Goal: Information Seeking & Learning: Learn about a topic

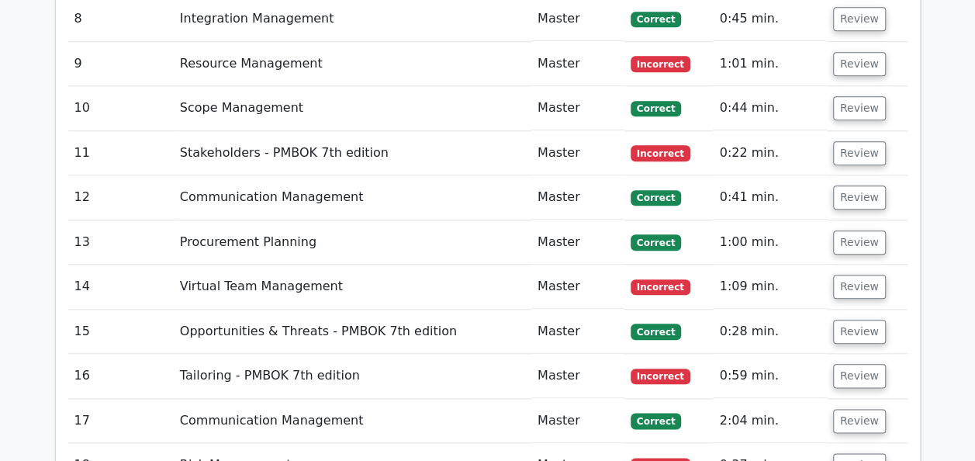
scroll to position [3640, 0]
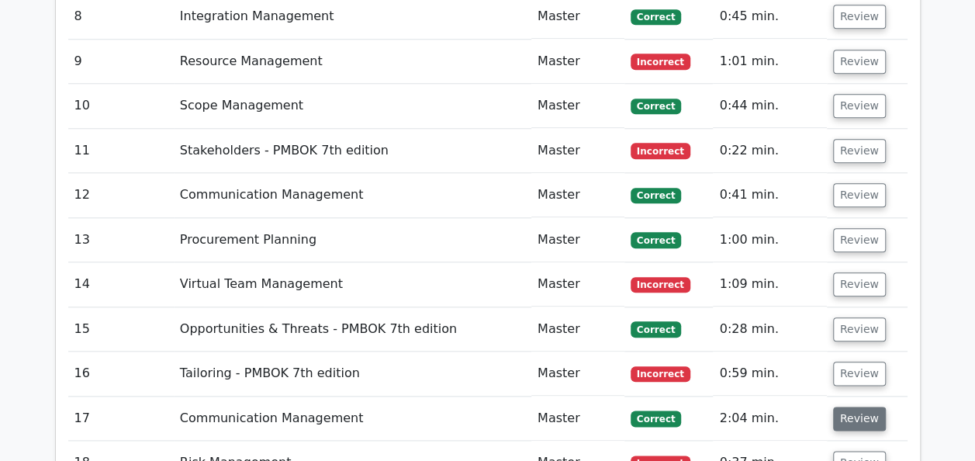
click at [856, 407] on button "Review" at bounding box center [859, 419] width 53 height 24
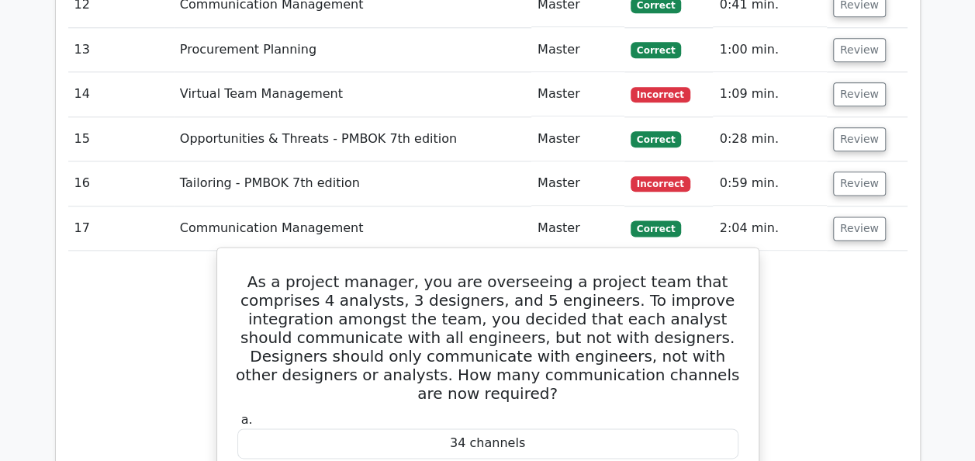
scroll to position [3795, 0]
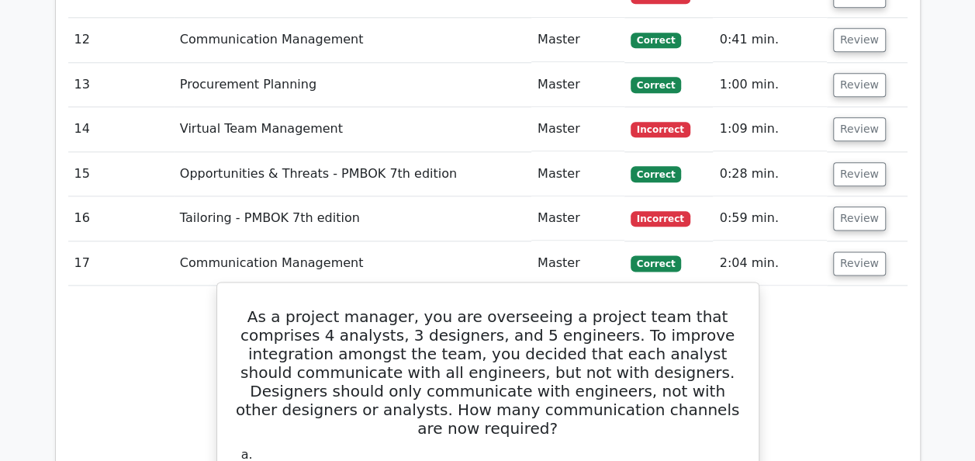
drag, startPoint x: 236, startPoint y: 143, endPoint x: 520, endPoint y: 441, distance: 411.6
copy div "As a project manager, you are overseeing a project team that comprises 4 analys…"
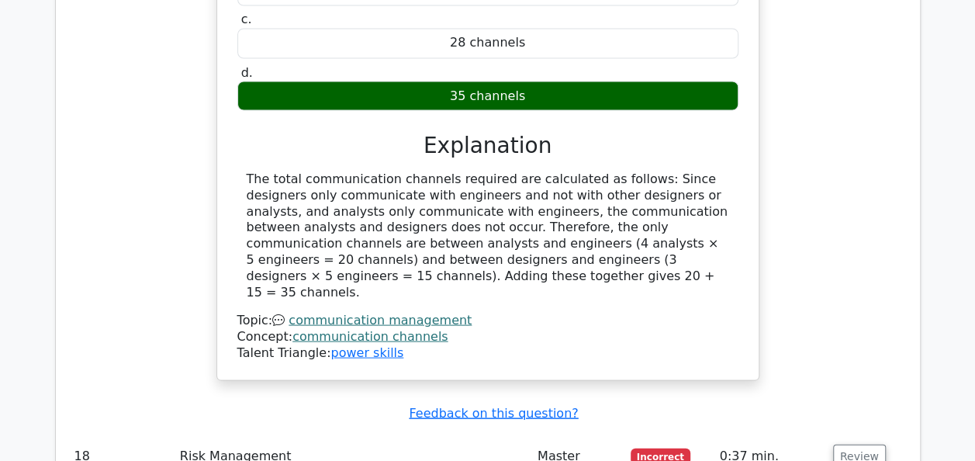
scroll to position [4446, 0]
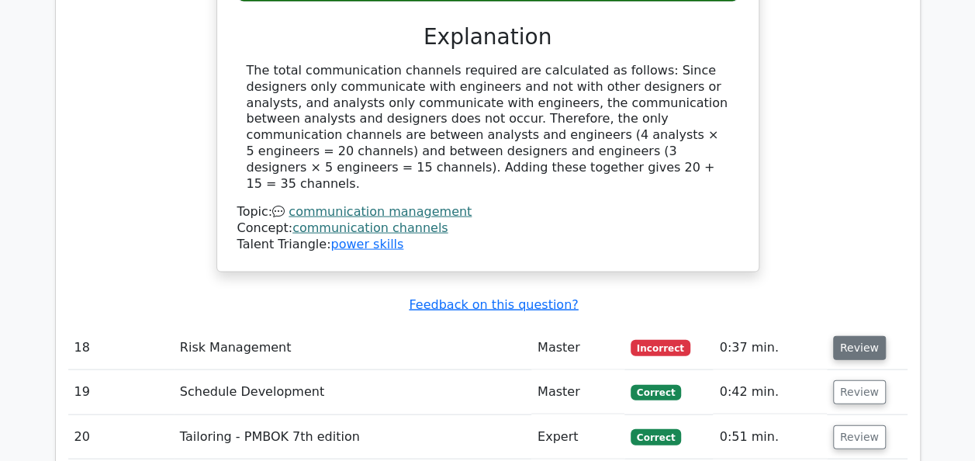
click at [862, 336] on button "Review" at bounding box center [859, 348] width 53 height 24
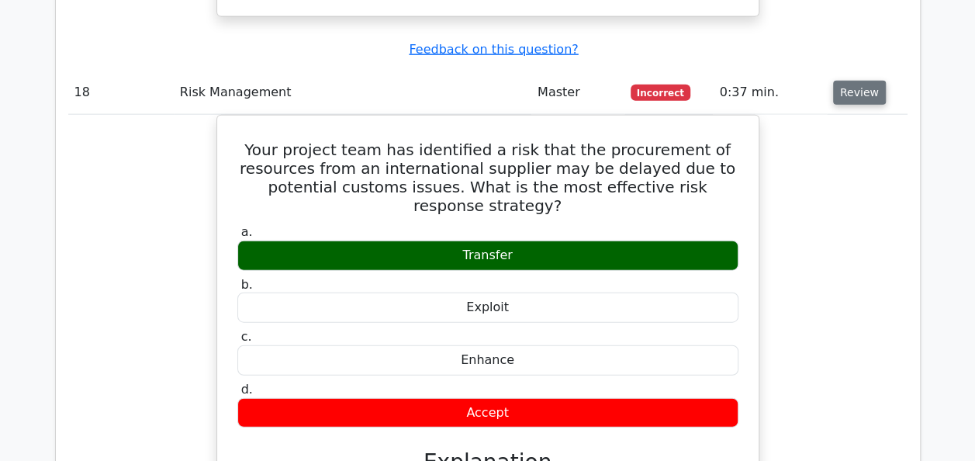
scroll to position [4571, 0]
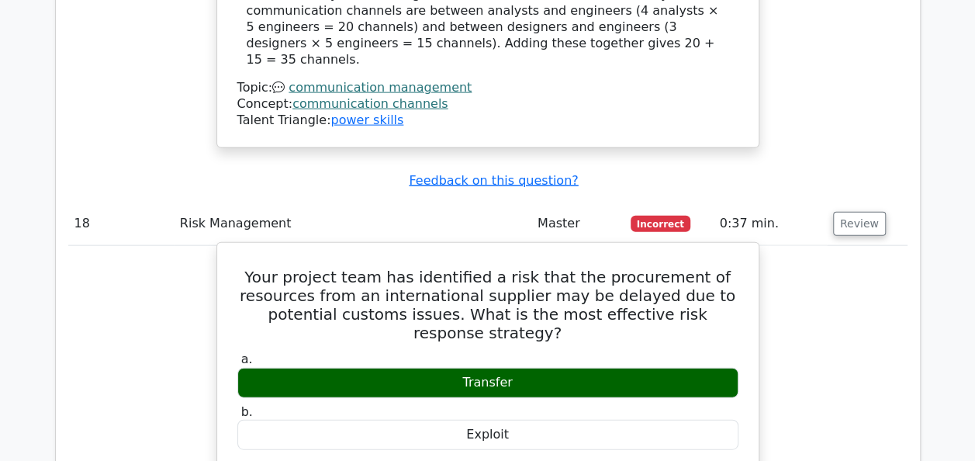
drag, startPoint x: 268, startPoint y: 64, endPoint x: 525, endPoint y: 332, distance: 371.5
copy div "Your project team has identified a risk that the procurement of resources from …"
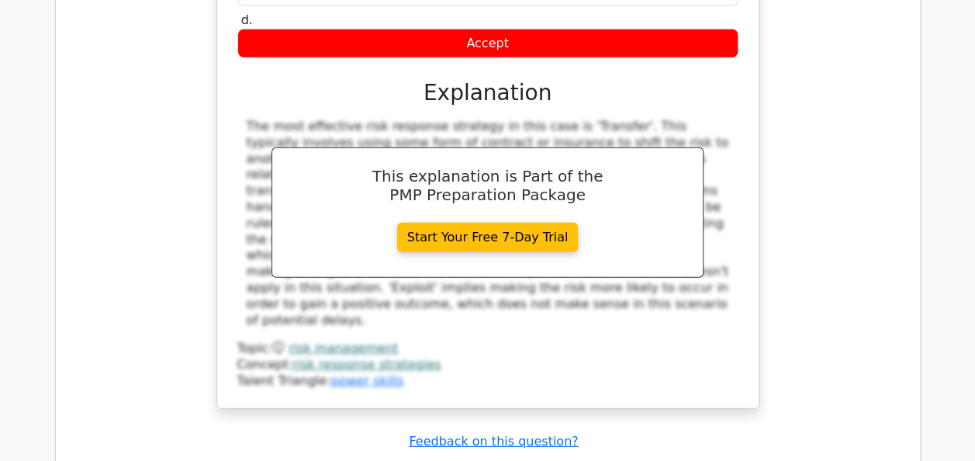
scroll to position [5067, 0]
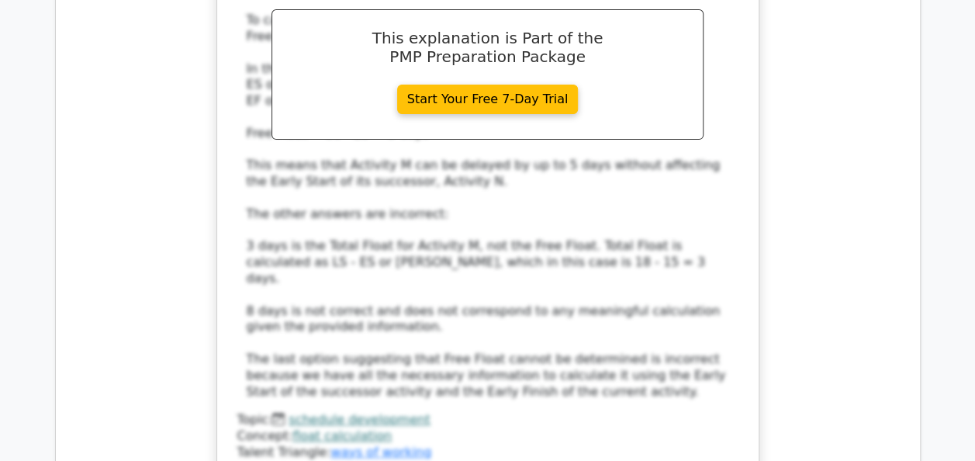
scroll to position [6060, 0]
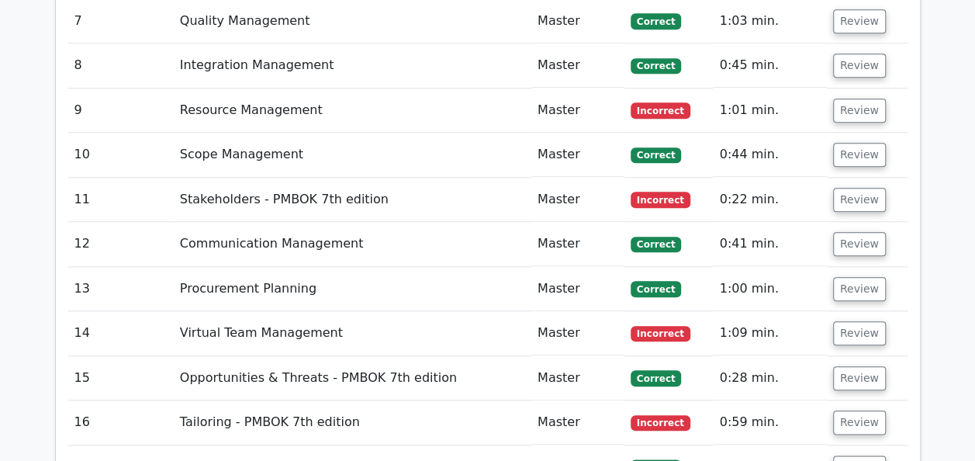
scroll to position [3577, 0]
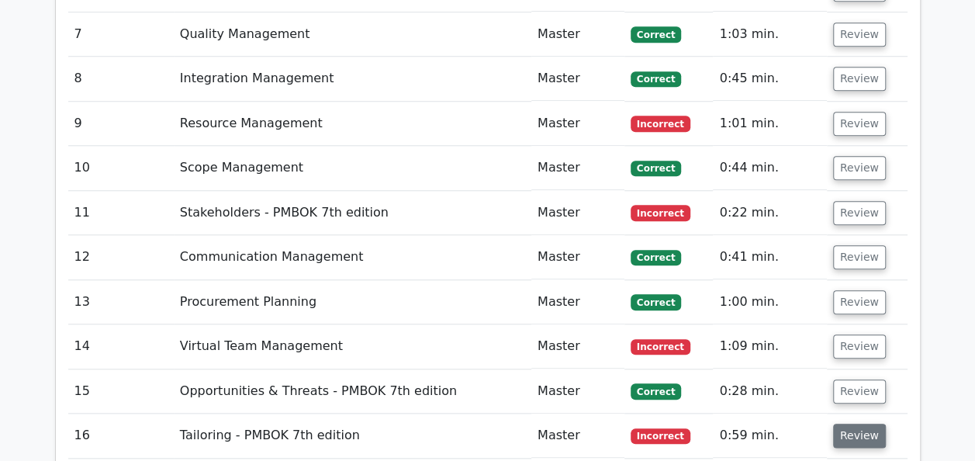
click at [855, 424] on button "Review" at bounding box center [859, 436] width 53 height 24
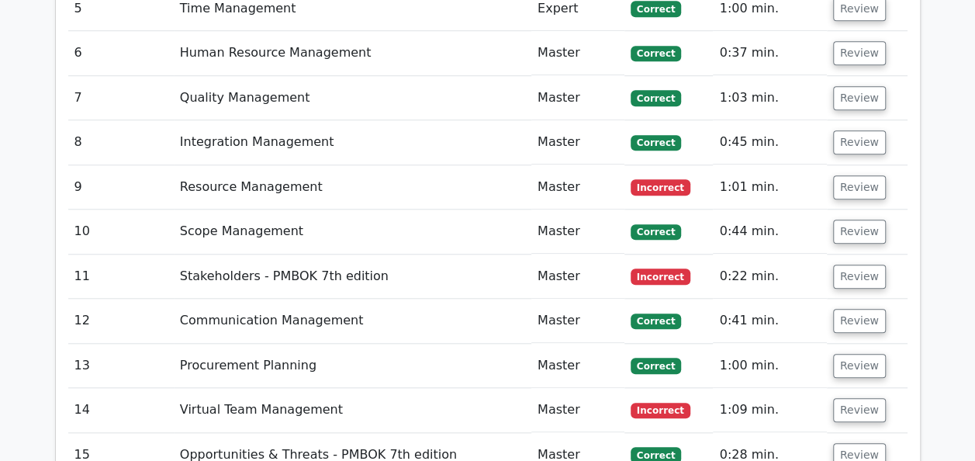
scroll to position [3484, 0]
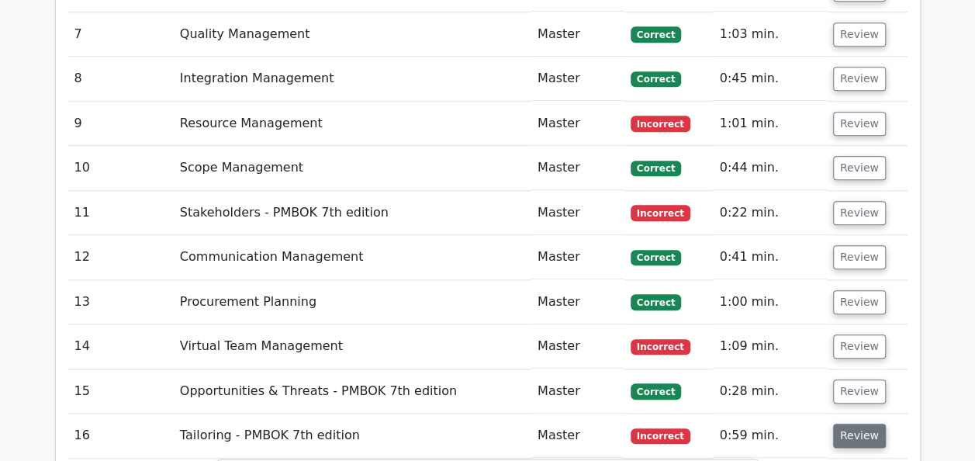
scroll to position [3546, 0]
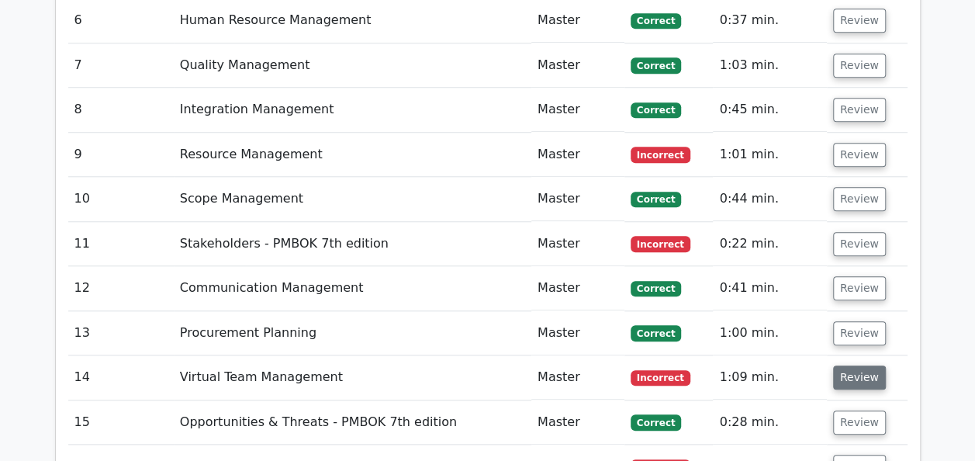
click at [857, 365] on button "Review" at bounding box center [859, 377] width 53 height 24
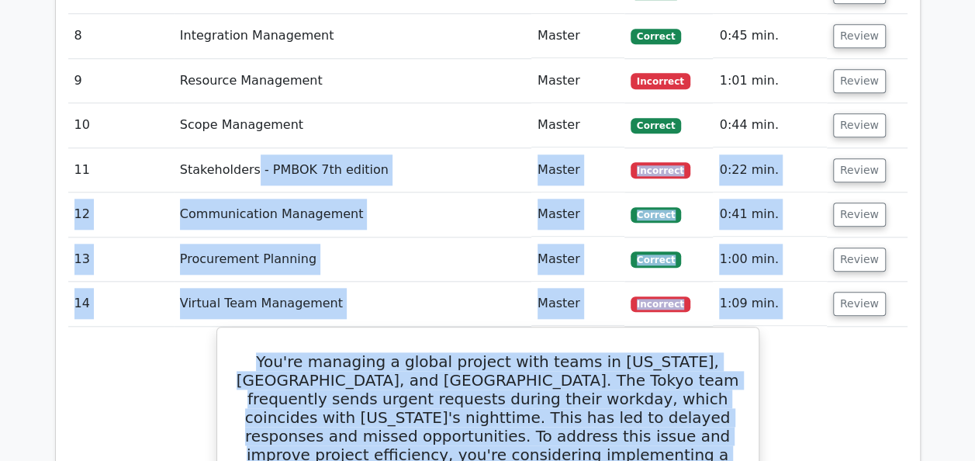
scroll to position [3609, 0]
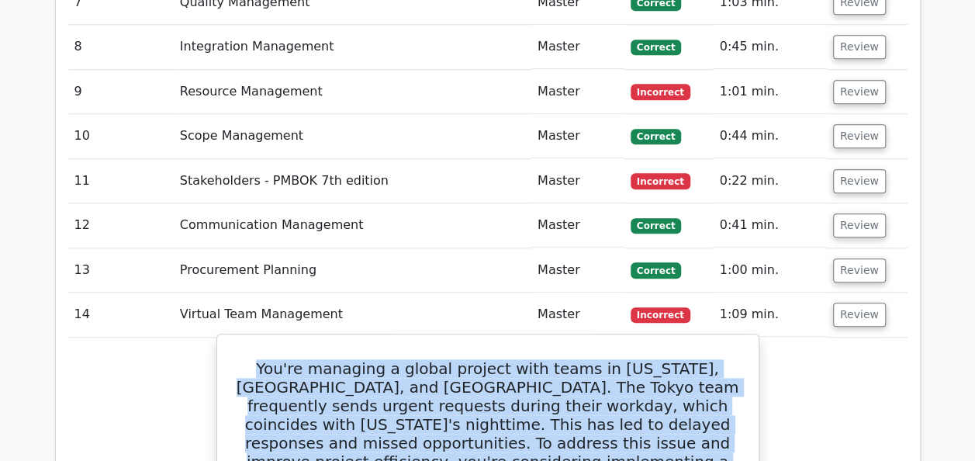
drag, startPoint x: 490, startPoint y: 326, endPoint x: 241, endPoint y: 195, distance: 281.5
copy div "You're managing a global project with teams in New York, Tokyo, and London. The…"
click at [504, 359] on h5 "You're managing a global project with teams in New York, Tokyo, and London. The…" at bounding box center [488, 433] width 504 height 149
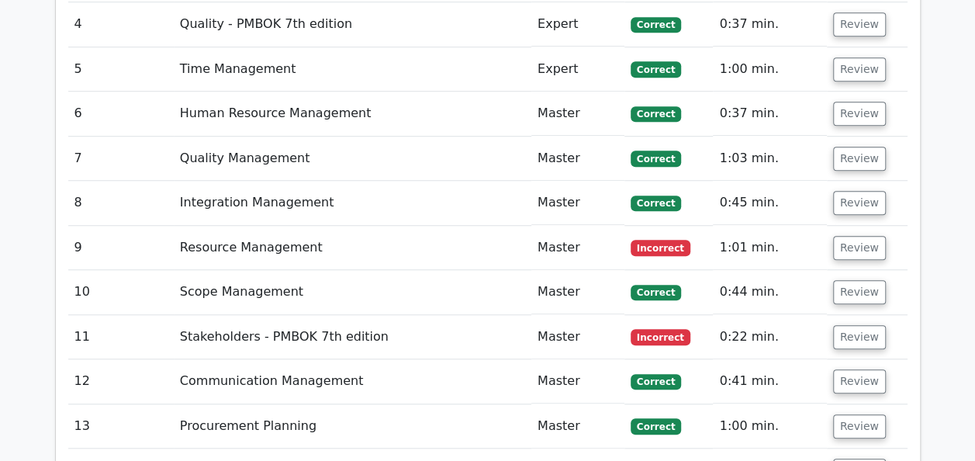
scroll to position [3454, 0]
click at [858, 458] on button "Review" at bounding box center [859, 470] width 53 height 24
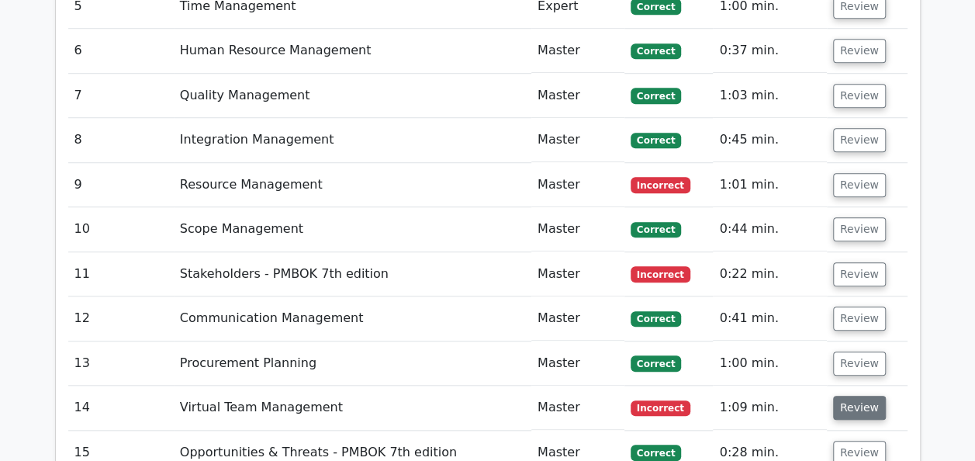
scroll to position [3485, 0]
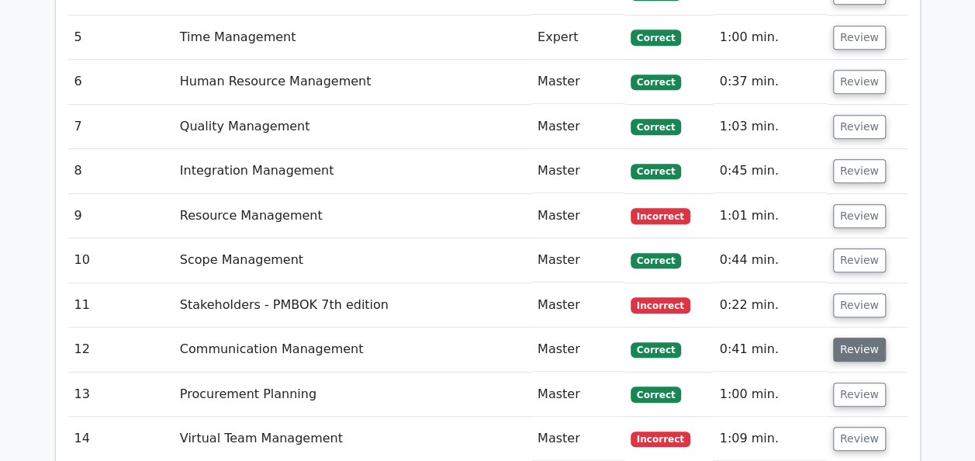
click at [853, 337] on button "Review" at bounding box center [859, 349] width 53 height 24
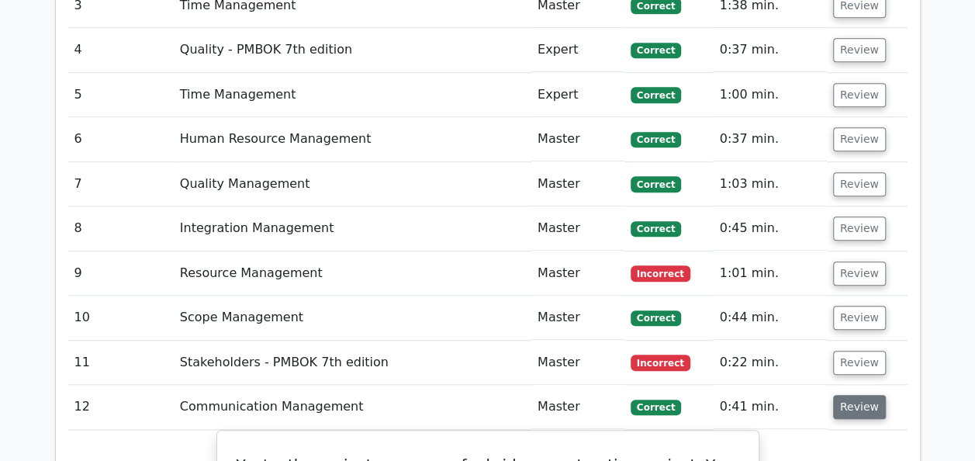
scroll to position [3299, 0]
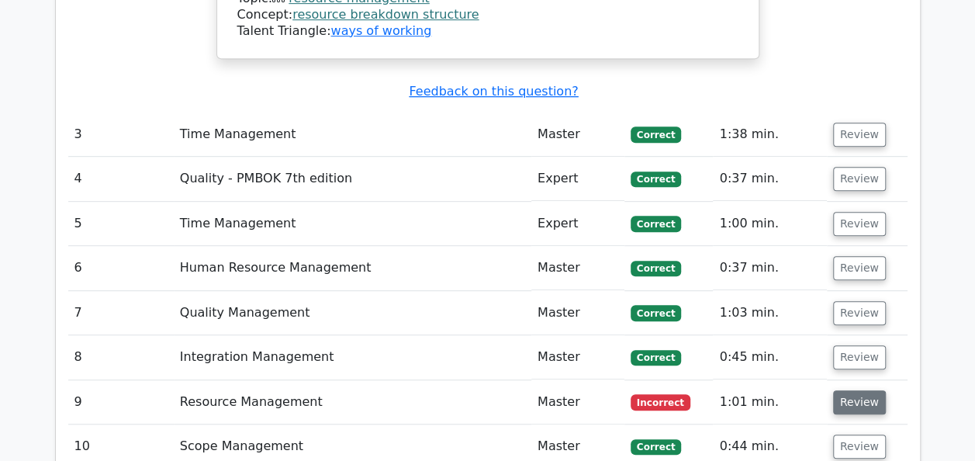
click at [860, 390] on button "Review" at bounding box center [859, 402] width 53 height 24
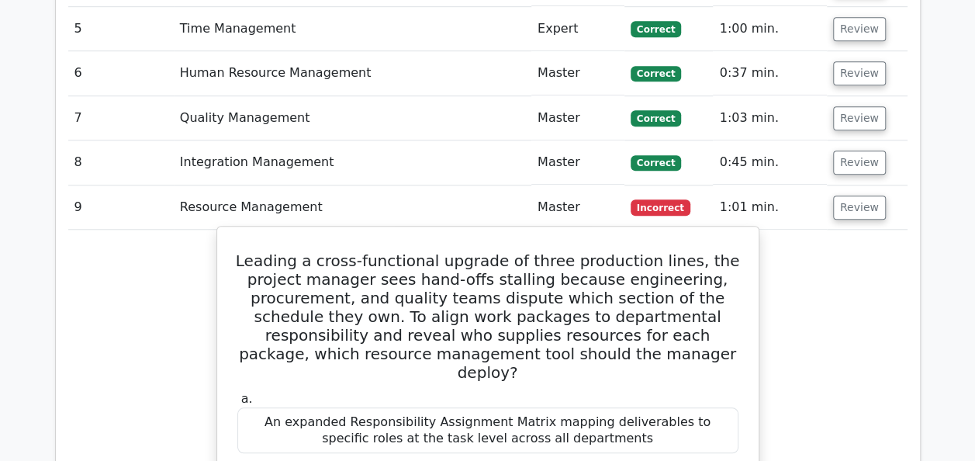
scroll to position [3484, 0]
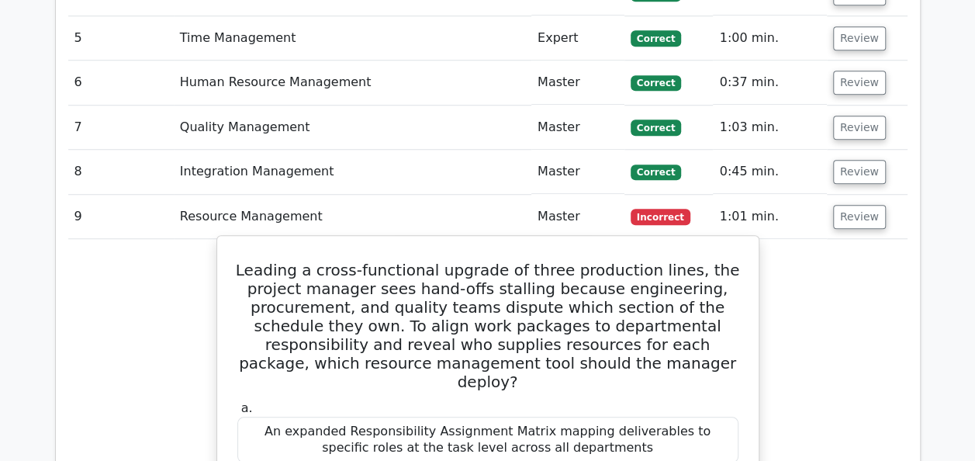
drag, startPoint x: 614, startPoint y: 319, endPoint x: 253, endPoint y: 102, distance: 421.4
copy div "Leading a cross-functional upgrade of three production lines, the project manag…"
click at [573, 417] on div "An expanded Responsibility Assignment Matrix mapping deliverables to specific r…" at bounding box center [487, 440] width 501 height 47
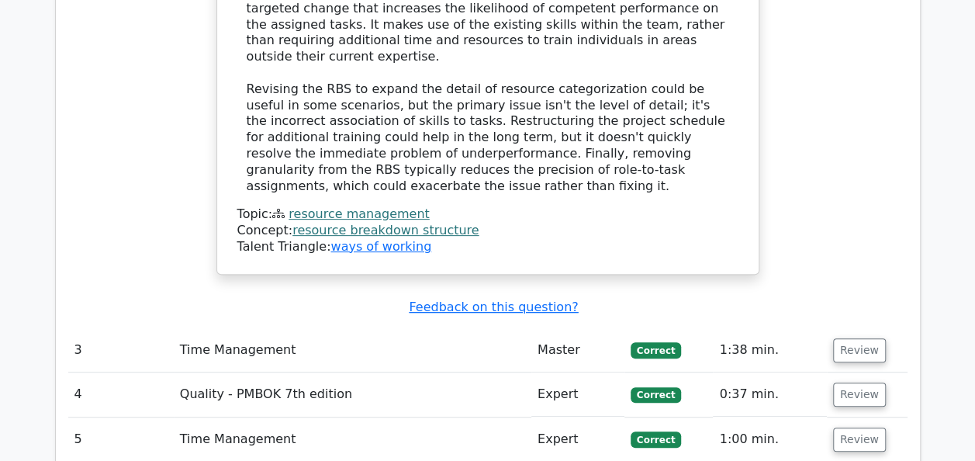
scroll to position [3081, 0]
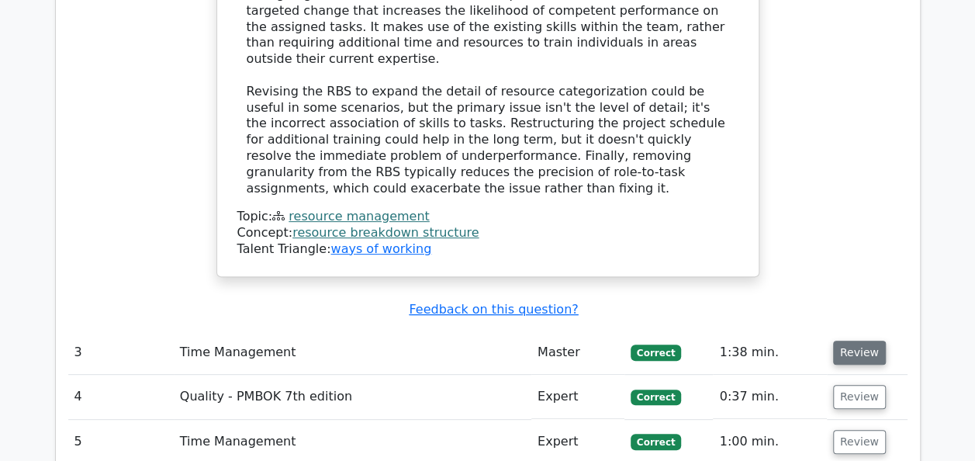
click at [844, 341] on button "Review" at bounding box center [859, 353] width 53 height 24
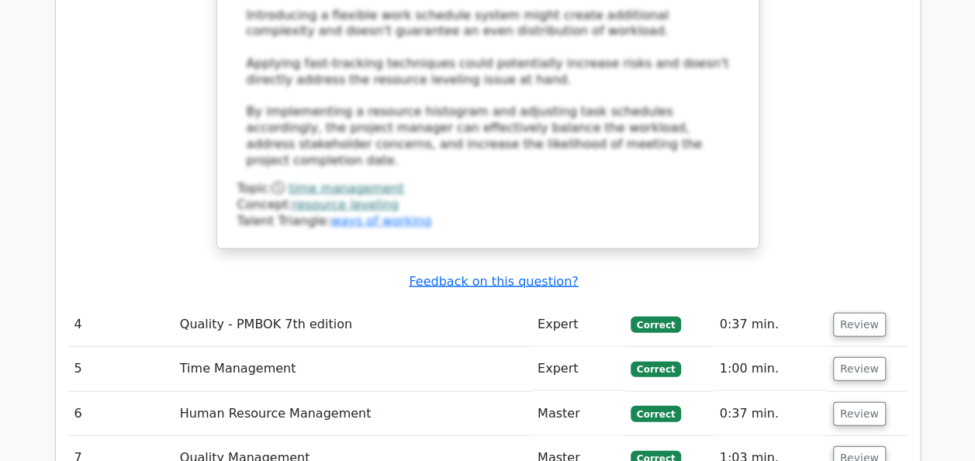
scroll to position [4477, 0]
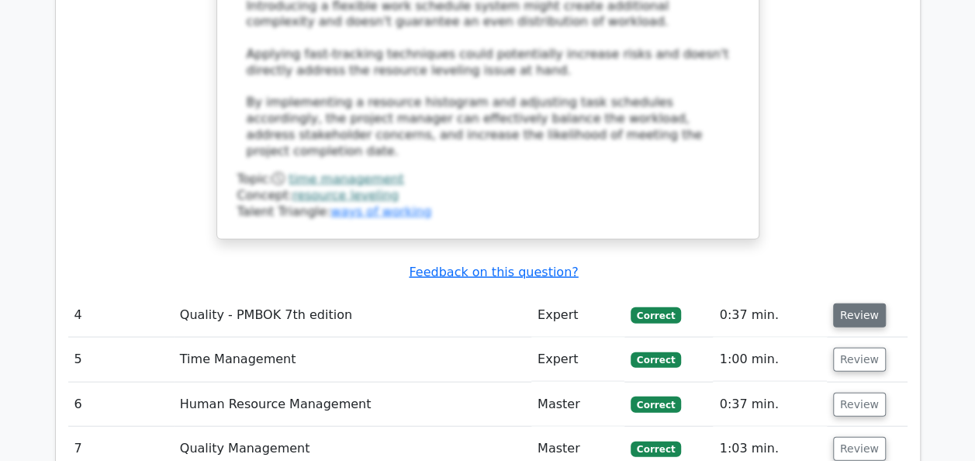
click at [857, 303] on button "Review" at bounding box center [859, 315] width 53 height 24
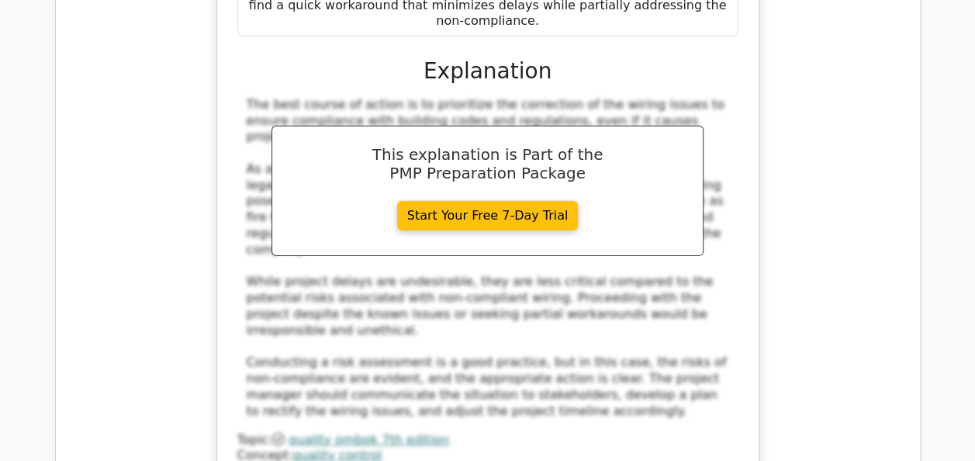
scroll to position [5377, 0]
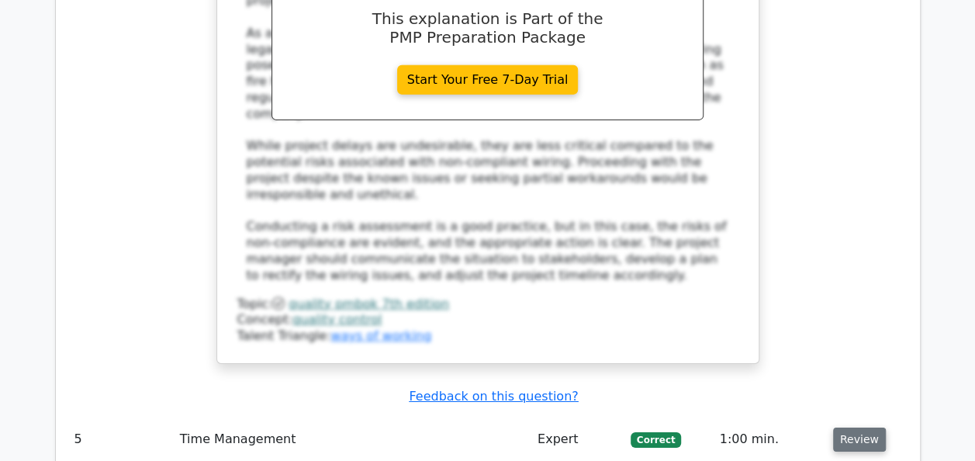
click at [852, 427] on button "Review" at bounding box center [859, 439] width 53 height 24
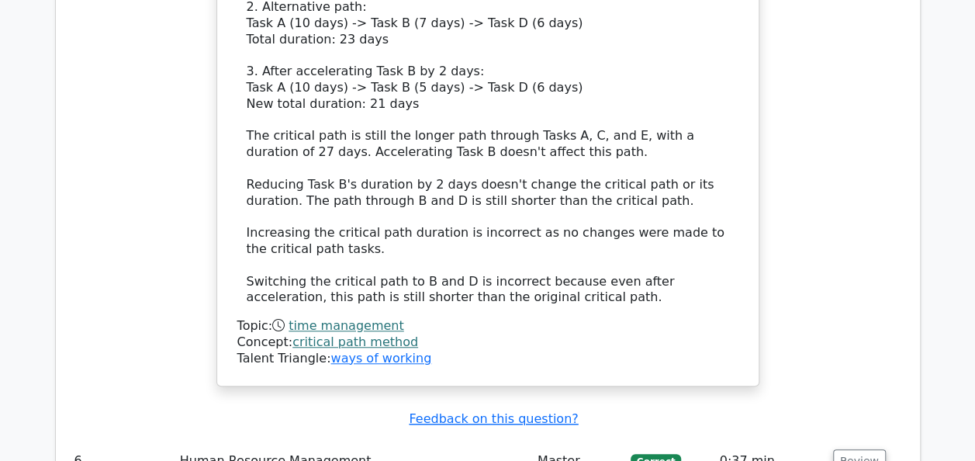
scroll to position [6309, 0]
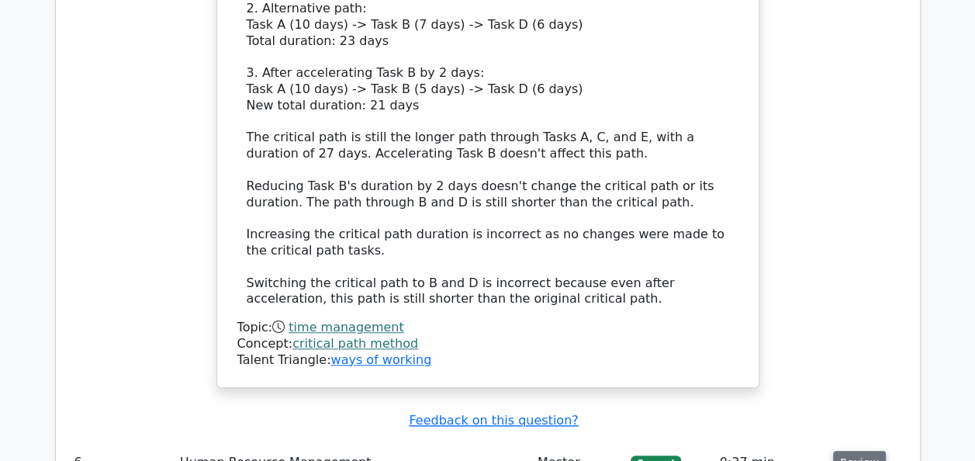
click at [856, 451] on button "Review" at bounding box center [859, 463] width 53 height 24
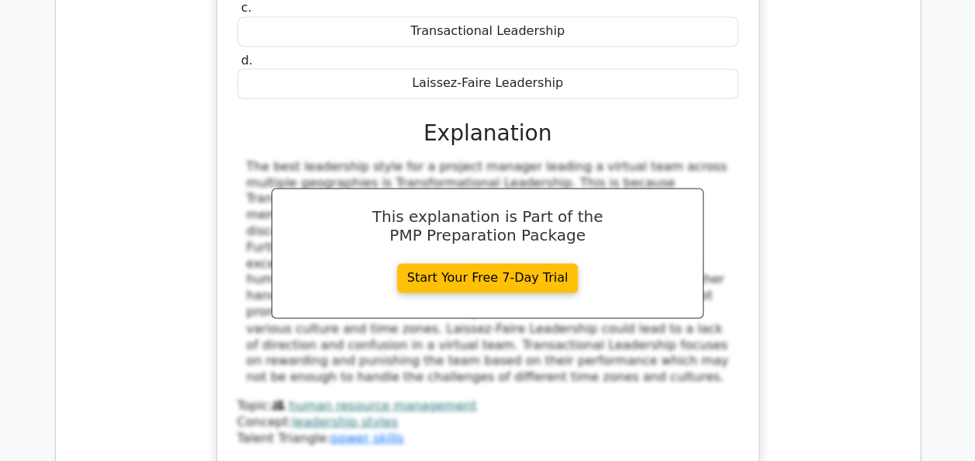
scroll to position [6991, 0]
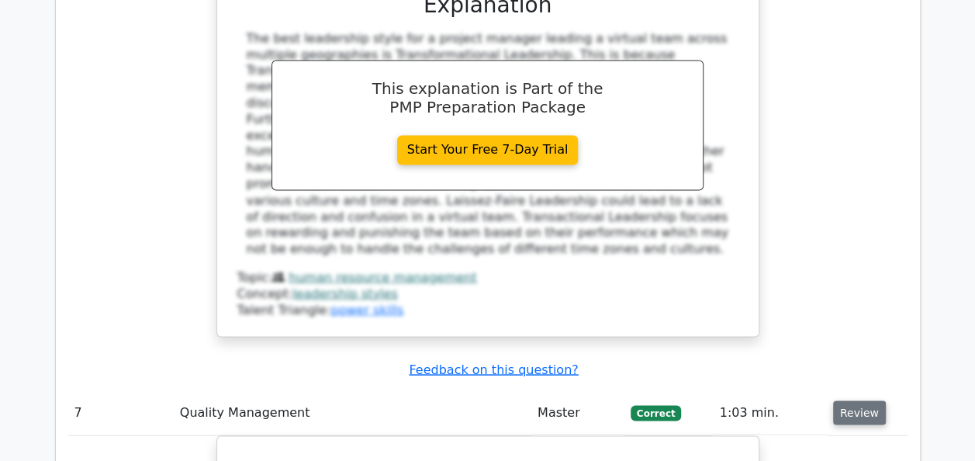
scroll to position [7115, 0]
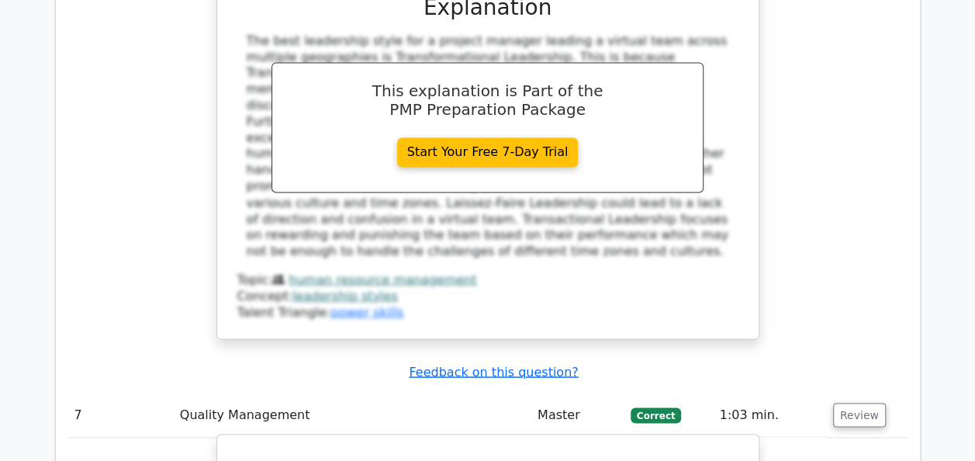
drag, startPoint x: 231, startPoint y: 88, endPoint x: 672, endPoint y: 335, distance: 505.1
copy div "In a construction project experiencing frequent delays due to improper resource…"
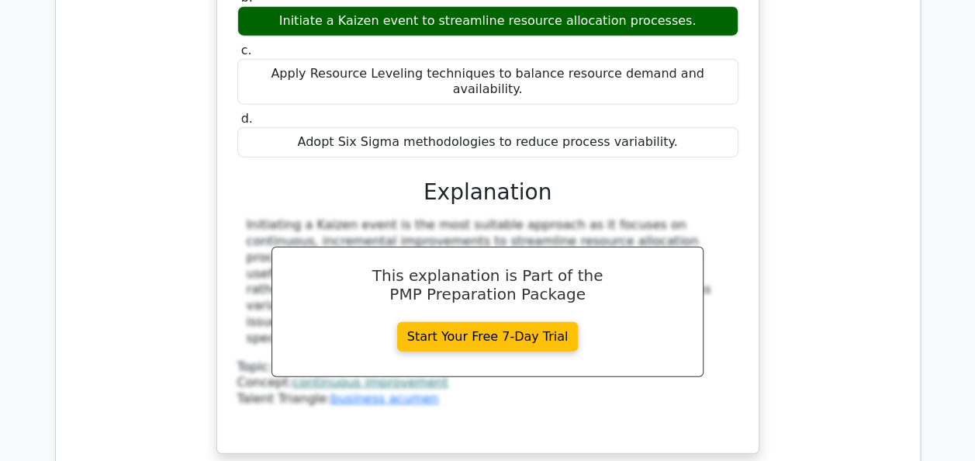
scroll to position [7736, 0]
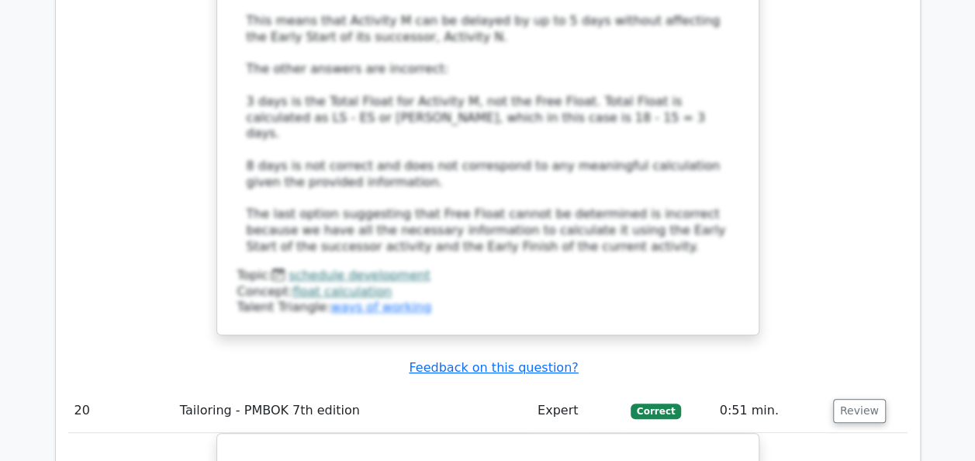
scroll to position [15598, 0]
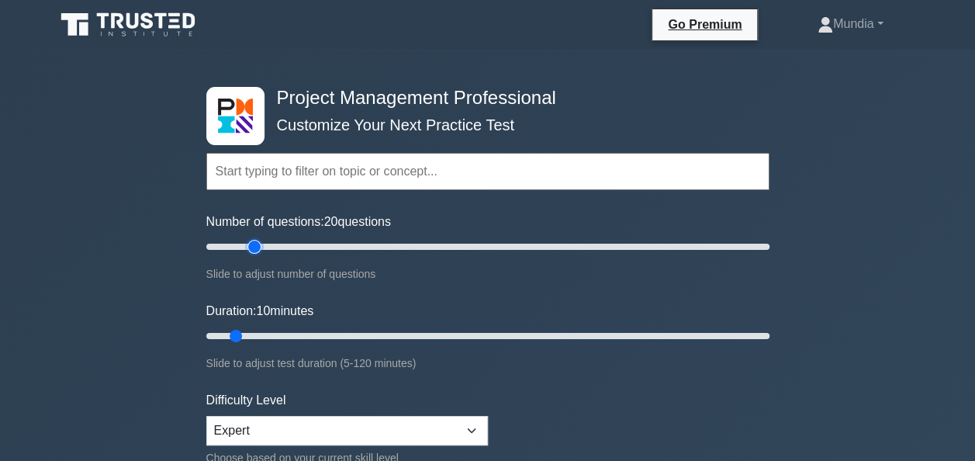
type input "20"
click at [256, 247] on input "Number of questions: 20 questions" at bounding box center [487, 246] width 563 height 19
type input "20"
click at [283, 332] on input "Duration: 20 minutes" at bounding box center [487, 336] width 563 height 19
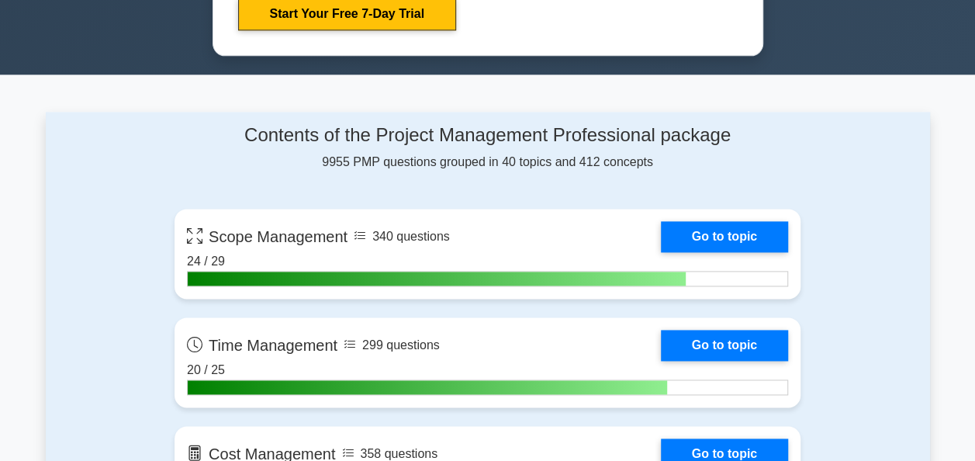
scroll to position [549, 0]
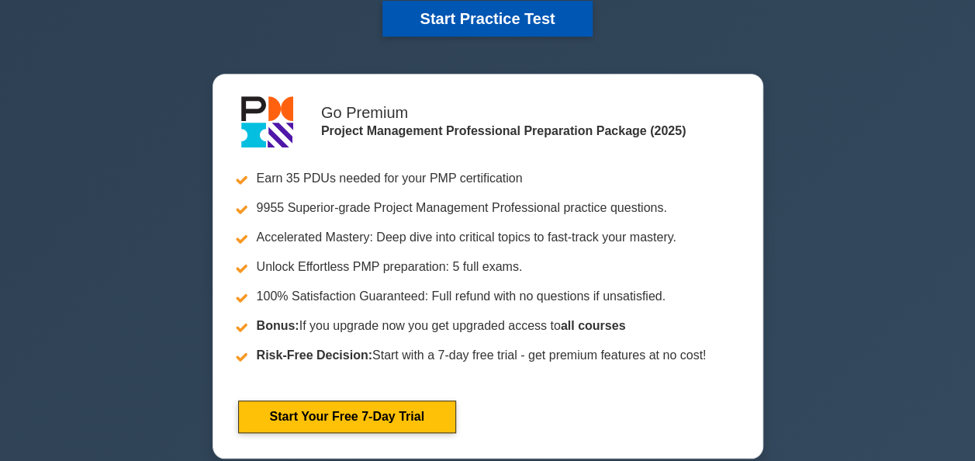
click at [544, 21] on button "Start Practice Test" at bounding box center [486, 19] width 209 height 36
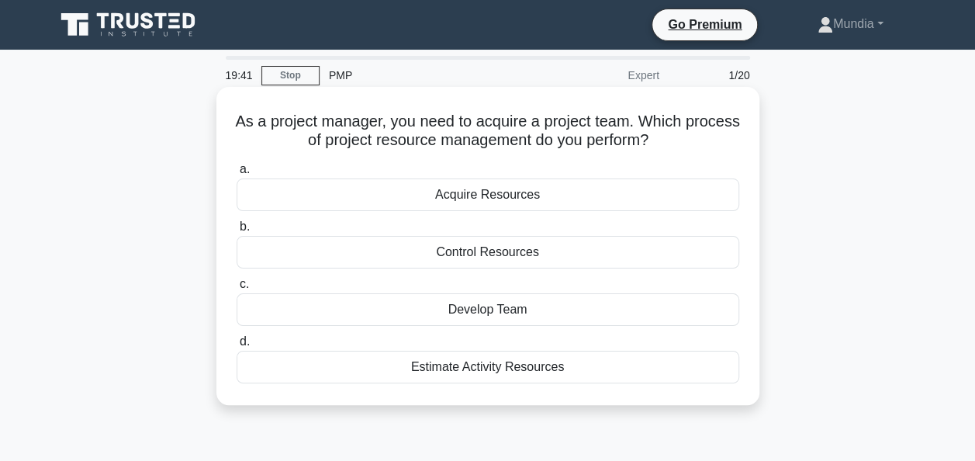
click at [483, 196] on div "Acquire Resources" at bounding box center [488, 194] width 503 height 33
click at [237, 175] on input "a. Acquire Resources" at bounding box center [237, 169] width 0 height 10
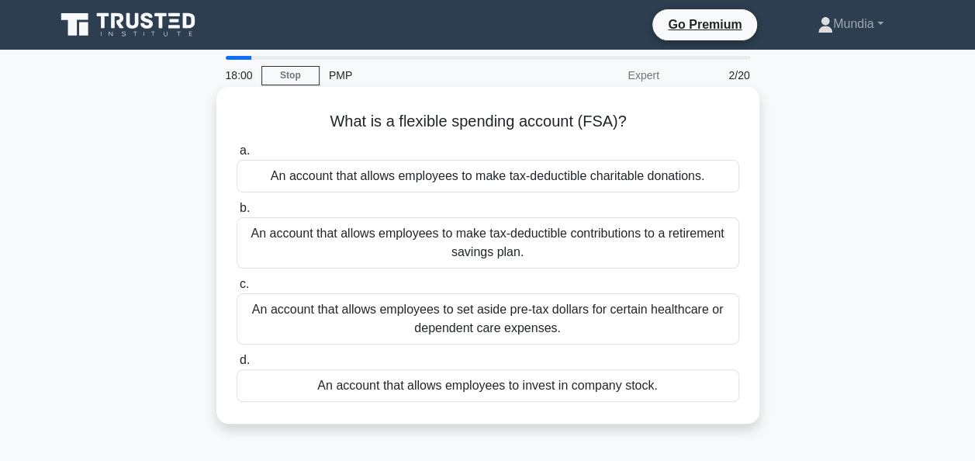
click at [489, 386] on div "An account that allows employees to invest in company stock." at bounding box center [488, 385] width 503 height 33
click at [237, 365] on input "d. An account that allows employees to invest in company stock." at bounding box center [237, 360] width 0 height 10
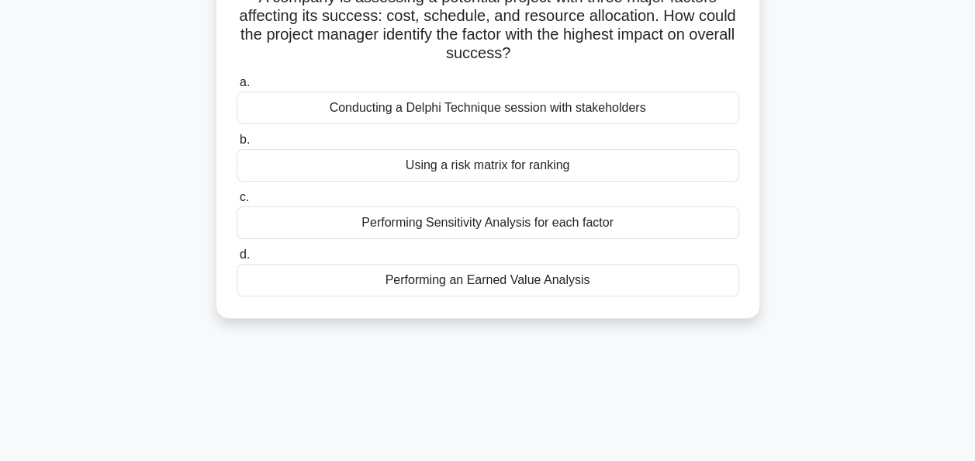
scroll to position [155, 0]
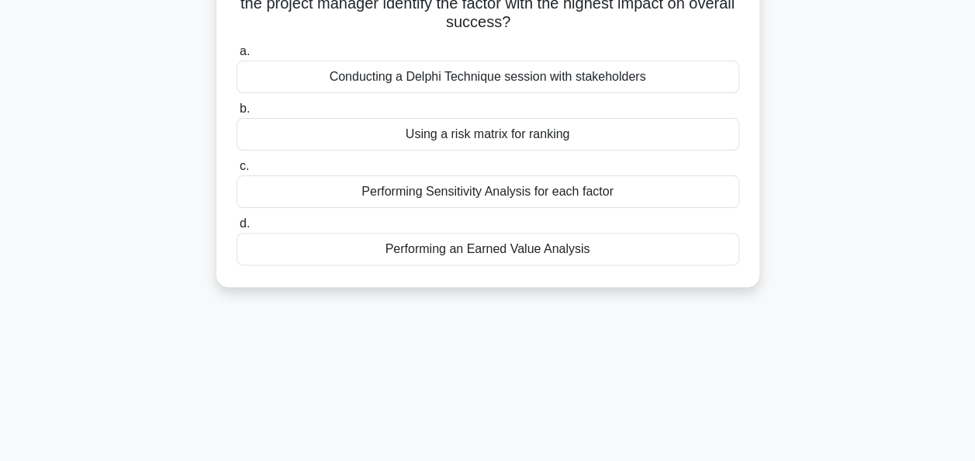
click at [524, 192] on div "Performing Sensitivity Analysis for each factor" at bounding box center [488, 191] width 503 height 33
click at [237, 171] on input "c. Performing Sensitivity Analysis for each factor" at bounding box center [237, 166] width 0 height 10
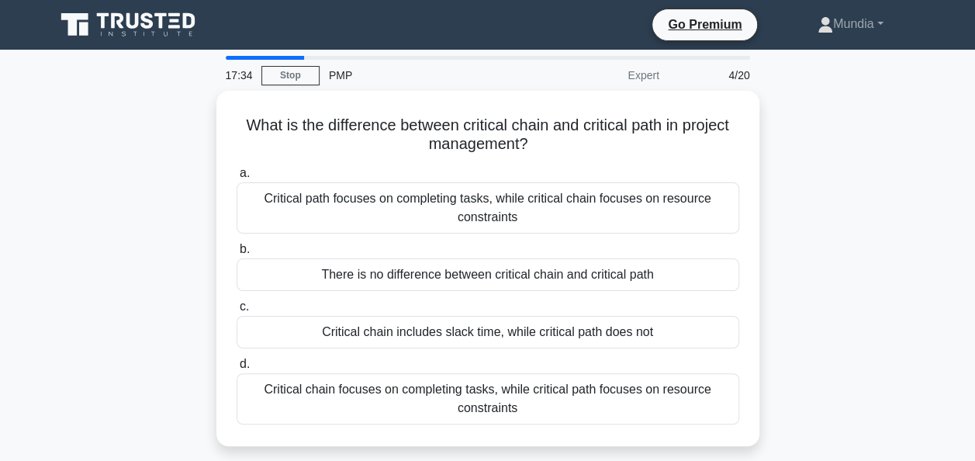
scroll to position [31, 0]
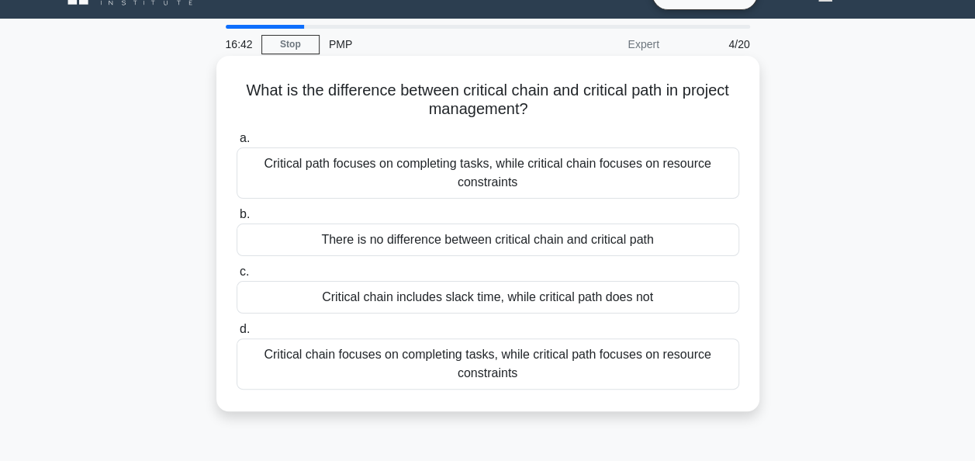
click at [491, 165] on div "Critical path focuses on completing tasks, while critical chain focuses on reso…" at bounding box center [488, 172] width 503 height 51
click at [237, 144] on input "a. Critical path focuses on completing tasks, while critical chain focuses on r…" at bounding box center [237, 138] width 0 height 10
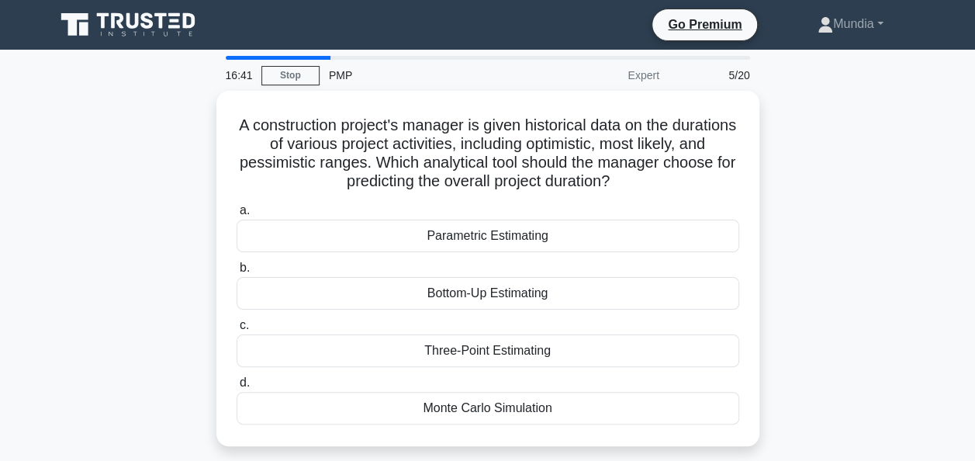
scroll to position [0, 0]
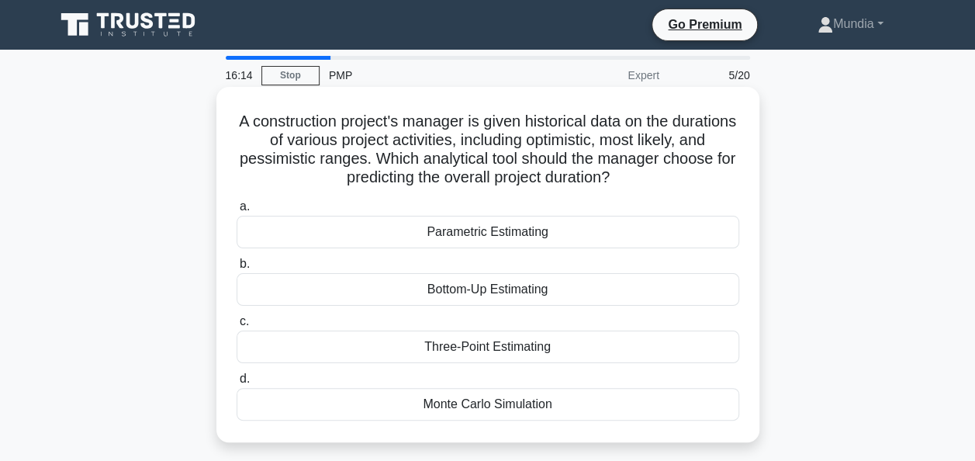
click at [471, 352] on div "Three-Point Estimating" at bounding box center [488, 347] width 503 height 33
click at [237, 327] on input "c. Three-Point Estimating" at bounding box center [237, 322] width 0 height 10
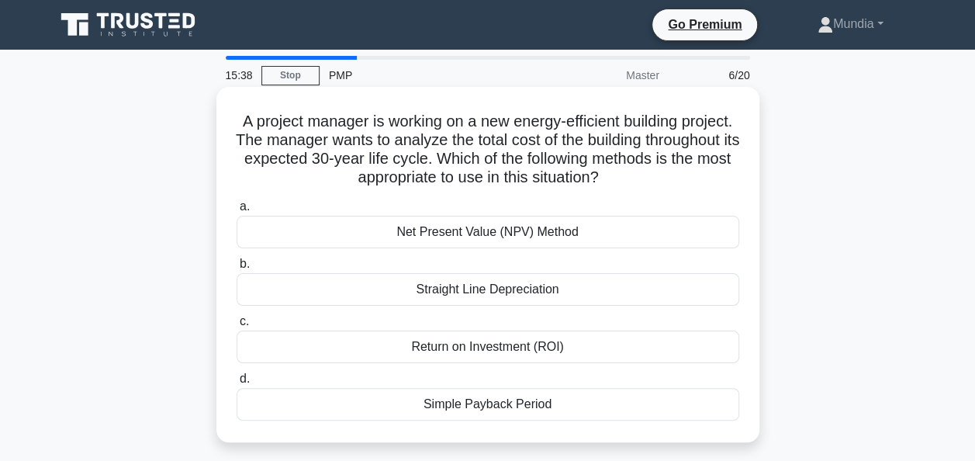
click at [455, 233] on div "Net Present Value (NPV) Method" at bounding box center [488, 232] width 503 height 33
click at [237, 212] on input "a. Net Present Value (NPV) Method" at bounding box center [237, 207] width 0 height 10
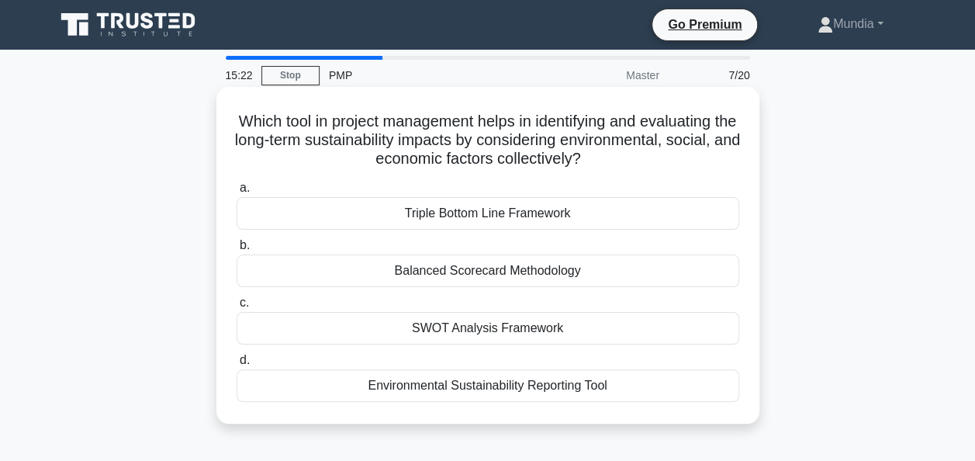
click at [479, 214] on div "Triple Bottom Line Framework" at bounding box center [488, 213] width 503 height 33
click at [237, 193] on input "a. Triple Bottom Line Framework" at bounding box center [237, 188] width 0 height 10
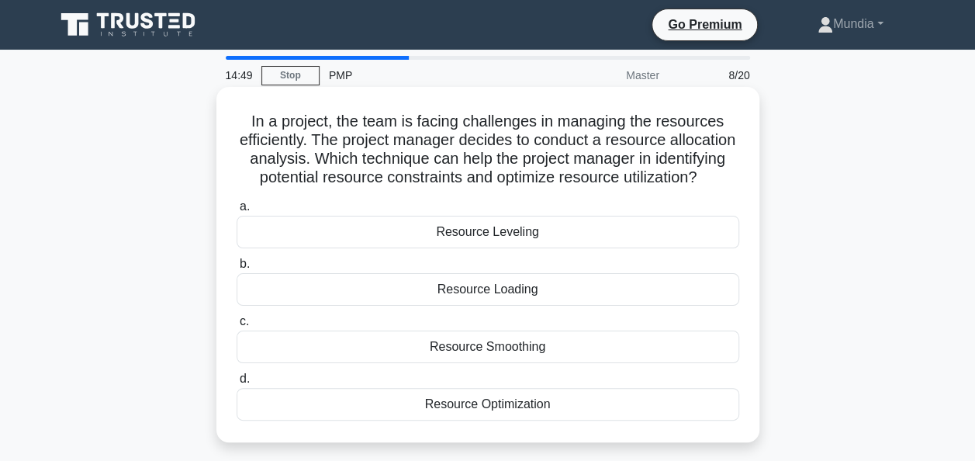
click at [478, 363] on div "Resource Smoothing" at bounding box center [488, 347] width 503 height 33
click at [237, 327] on input "c. Resource Smoothing" at bounding box center [237, 322] width 0 height 10
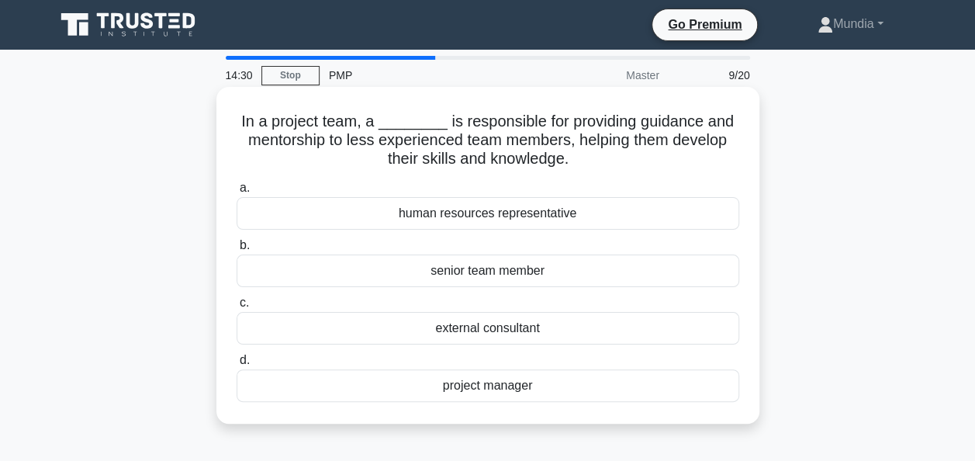
click at [492, 389] on div "project manager" at bounding box center [488, 385] width 503 height 33
click at [237, 365] on input "d. project manager" at bounding box center [237, 360] width 0 height 10
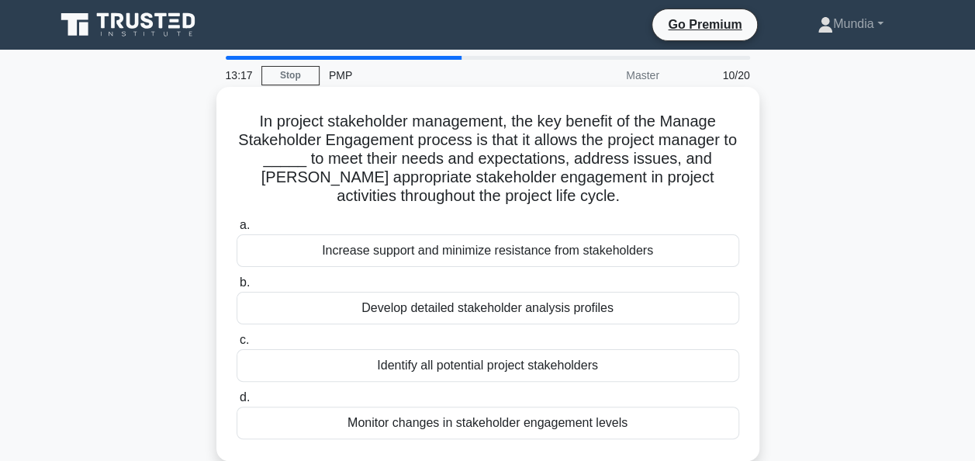
click at [479, 251] on div "Increase support and minimize resistance from stakeholders" at bounding box center [488, 250] width 503 height 33
click at [237, 230] on input "a. Increase support and minimize resistance from stakeholders" at bounding box center [237, 225] width 0 height 10
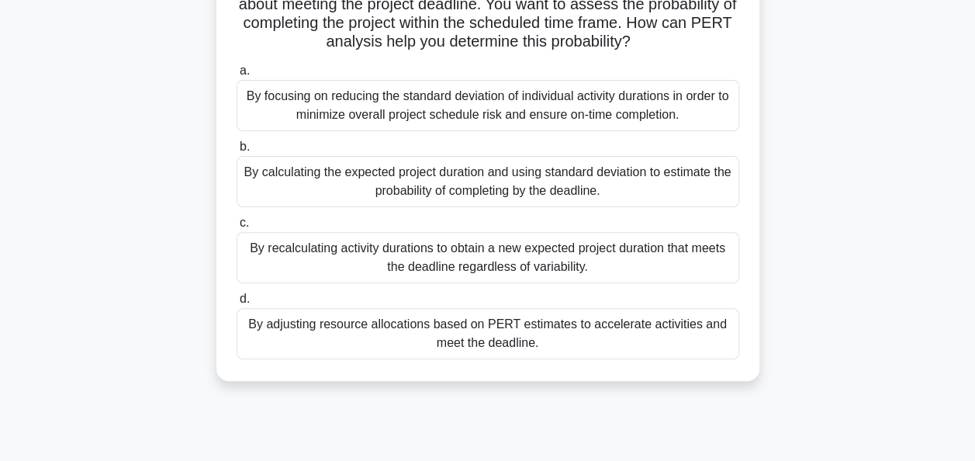
scroll to position [155, 0]
click at [500, 334] on div "By adjusting resource allocations based on PERT estimates to accelerate activit…" at bounding box center [488, 332] width 503 height 51
click at [237, 303] on input "d. By adjusting resource allocations based on PERT estimates to accelerate acti…" at bounding box center [237, 298] width 0 height 10
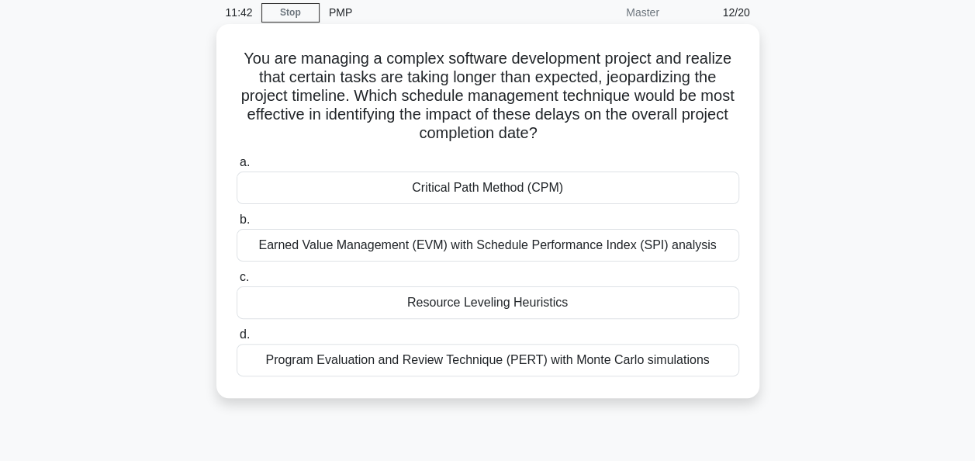
scroll to position [62, 0]
click at [481, 195] on div "Critical Path Method (CPM)" at bounding box center [488, 188] width 503 height 33
click at [237, 168] on input "a. Critical Path Method (CPM)" at bounding box center [237, 163] width 0 height 10
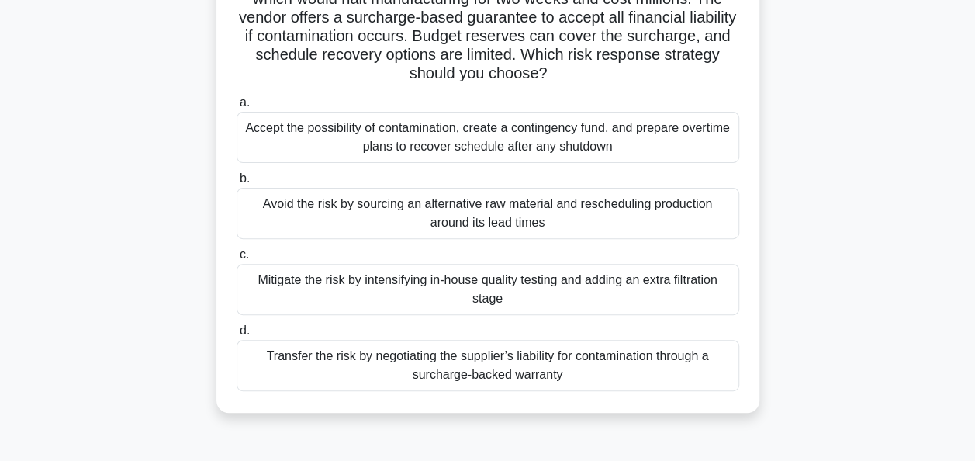
scroll to position [191, 0]
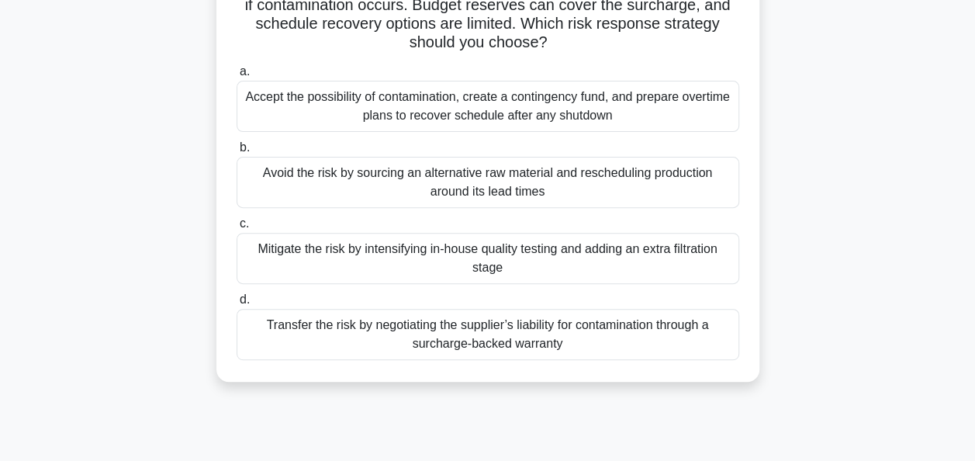
click at [466, 327] on div "Transfer the risk by negotiating the supplier’s liability for contamination thr…" at bounding box center [488, 334] width 503 height 51
click at [237, 305] on input "d. Transfer the risk by negotiating the supplier’s liability for contamination …" at bounding box center [237, 300] width 0 height 10
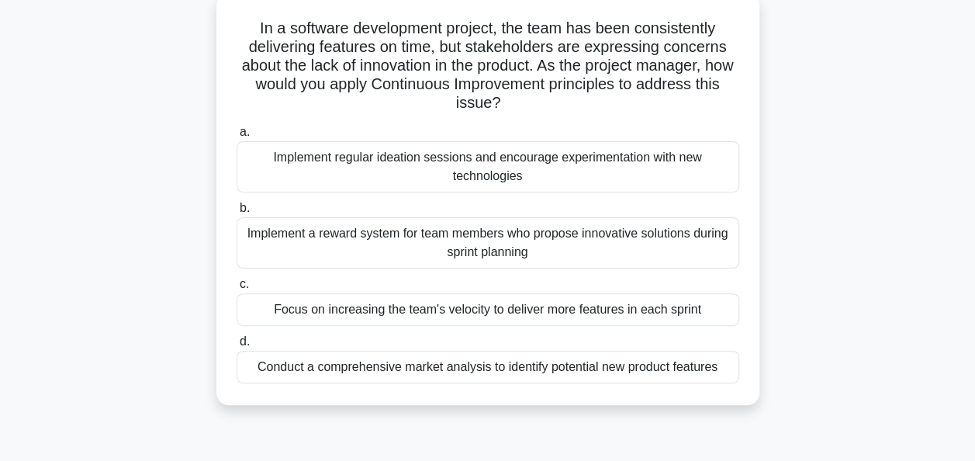
scroll to position [124, 0]
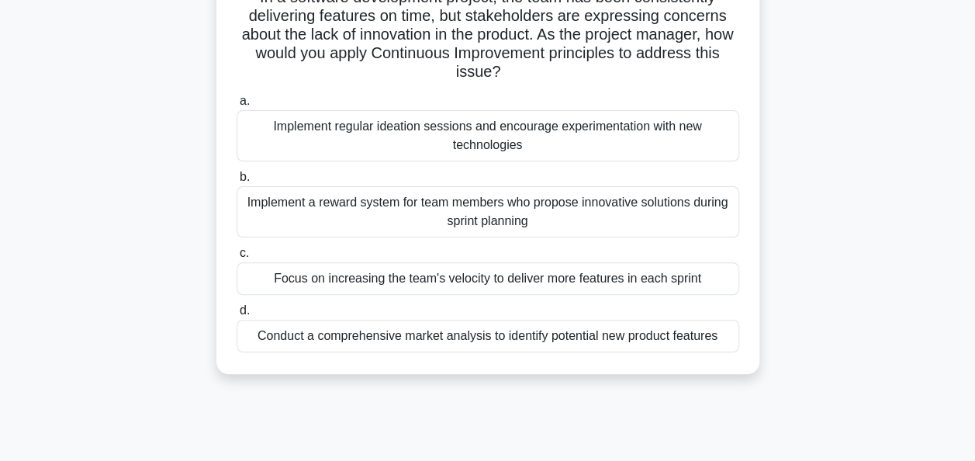
click at [481, 130] on div "Implement regular ideation sessions and encourage experimentation with new tech…" at bounding box center [488, 135] width 503 height 51
click at [237, 106] on input "a. Implement regular ideation sessions and encourage experimentation with new t…" at bounding box center [237, 101] width 0 height 10
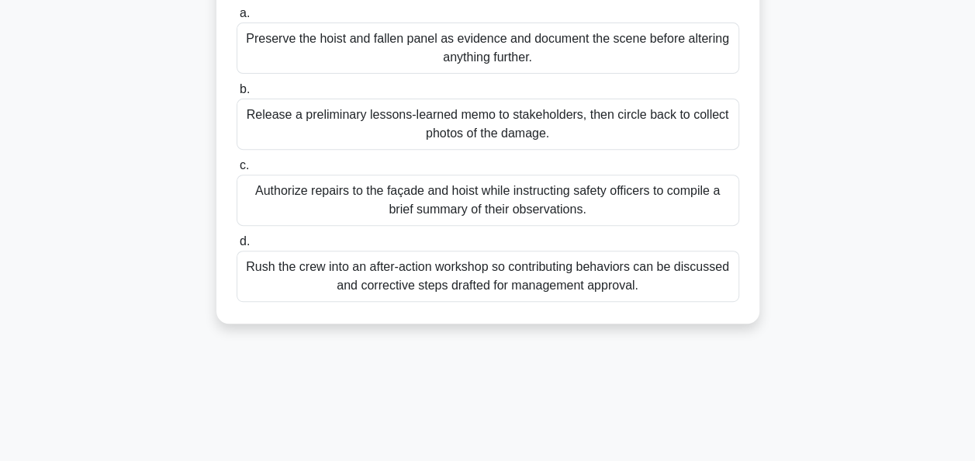
scroll to position [284, 0]
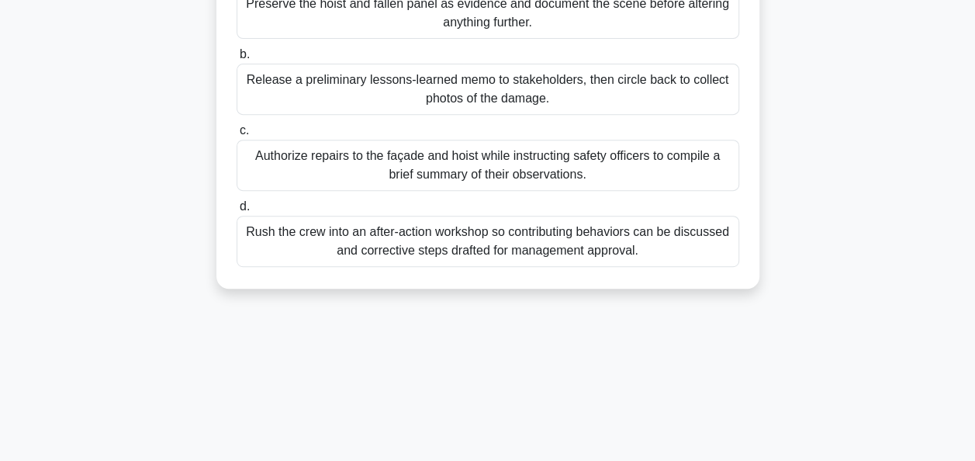
click at [476, 216] on div "Rush the crew into an after-action workshop so contributing behaviors can be di…" at bounding box center [488, 241] width 503 height 51
click at [237, 212] on input "d. Rush the crew into an after-action workshop so contributing behaviors can be…" at bounding box center [237, 207] width 0 height 10
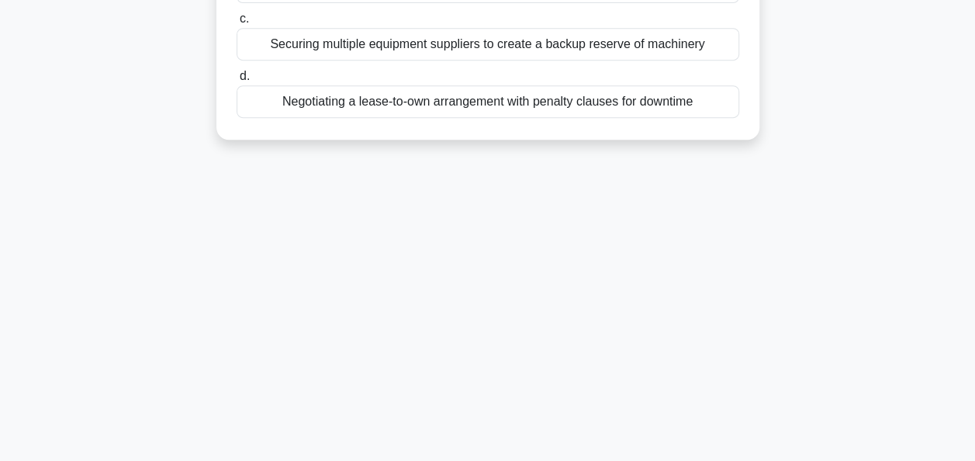
scroll to position [341, 0]
click at [464, 116] on div "Negotiating a lease-to-own arrangement with penalty clauses for downtime" at bounding box center [488, 100] width 503 height 33
click at [237, 80] on input "d. Negotiating a lease-to-own arrangement with penalty clauses for downtime" at bounding box center [237, 75] width 0 height 10
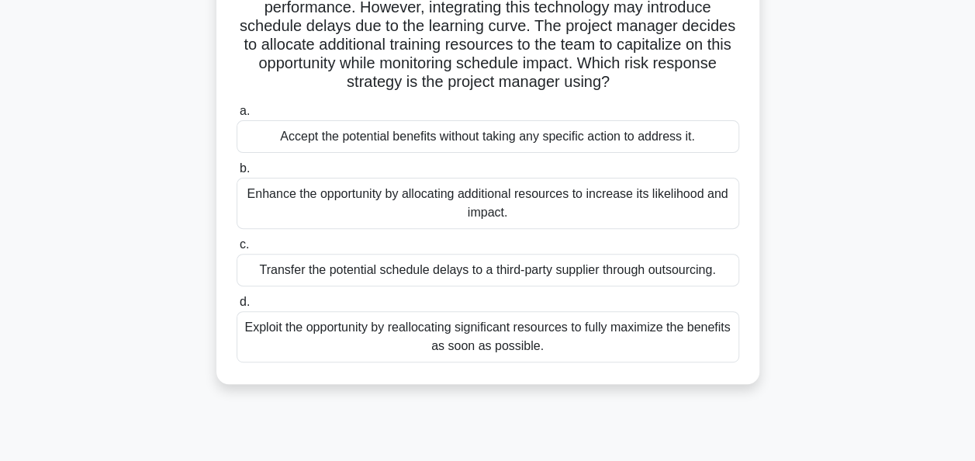
scroll to position [186, 0]
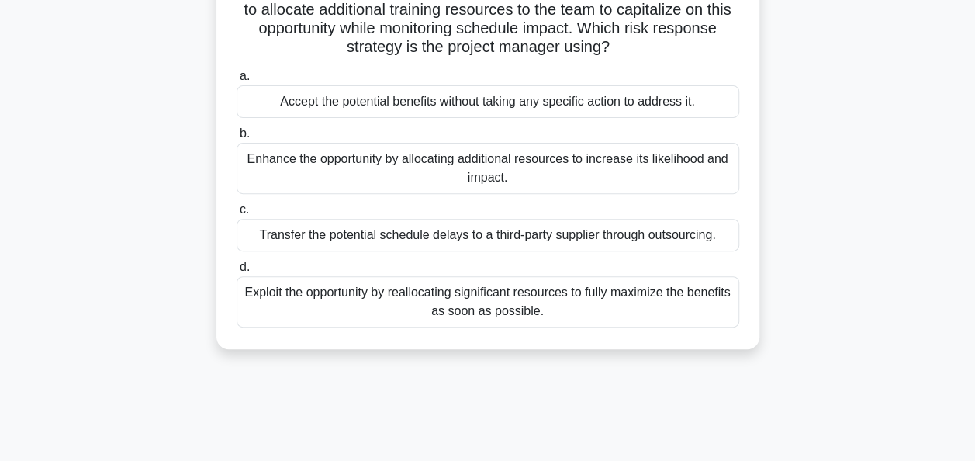
click at [431, 109] on div "Accept the potential benefits without taking any specific action to address it." at bounding box center [488, 101] width 503 height 33
click at [237, 81] on input "a. Accept the potential benefits without taking any specific action to address …" at bounding box center [237, 76] width 0 height 10
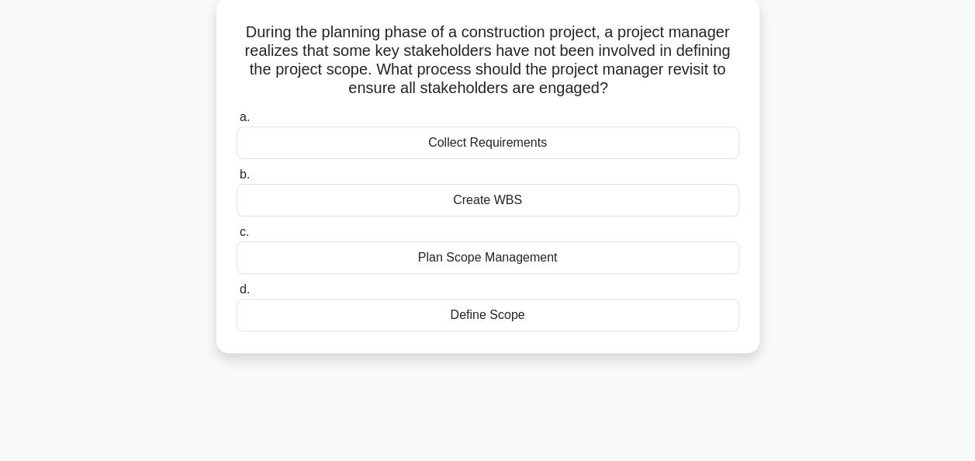
scroll to position [62, 0]
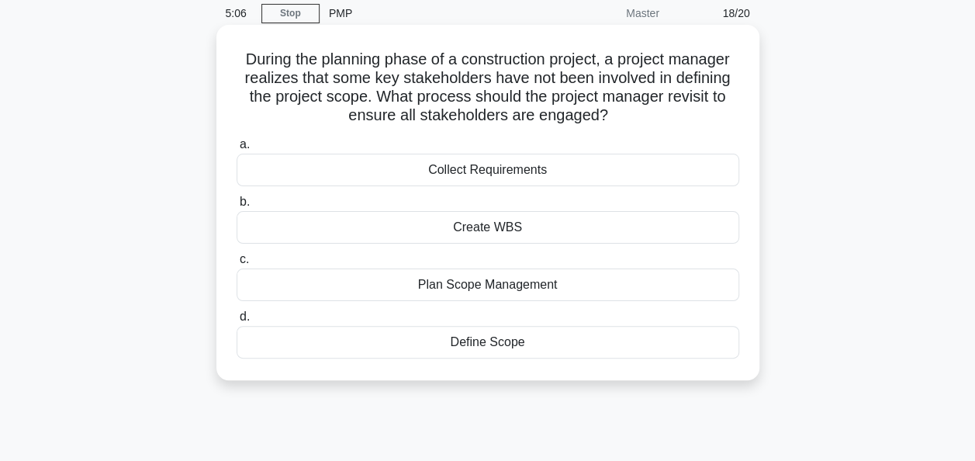
click at [459, 340] on div "Define Scope" at bounding box center [488, 342] width 503 height 33
click at [237, 322] on input "d. Define Scope" at bounding box center [237, 317] width 0 height 10
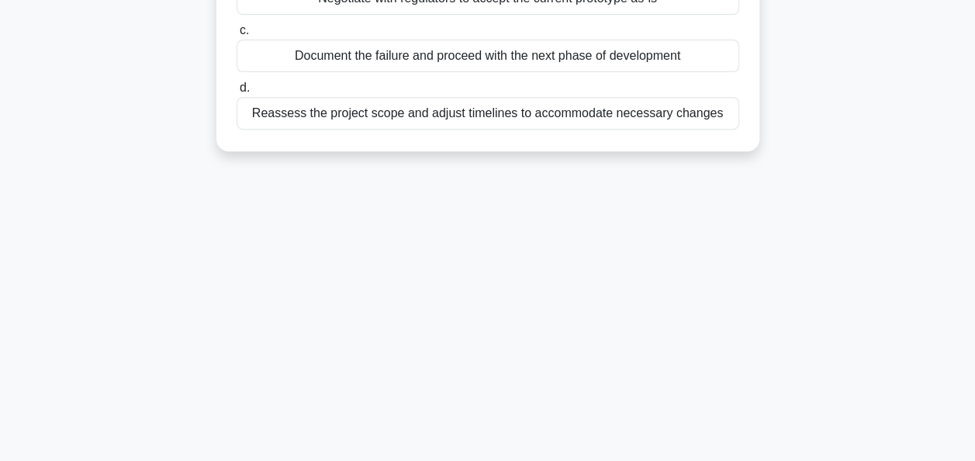
scroll to position [279, 0]
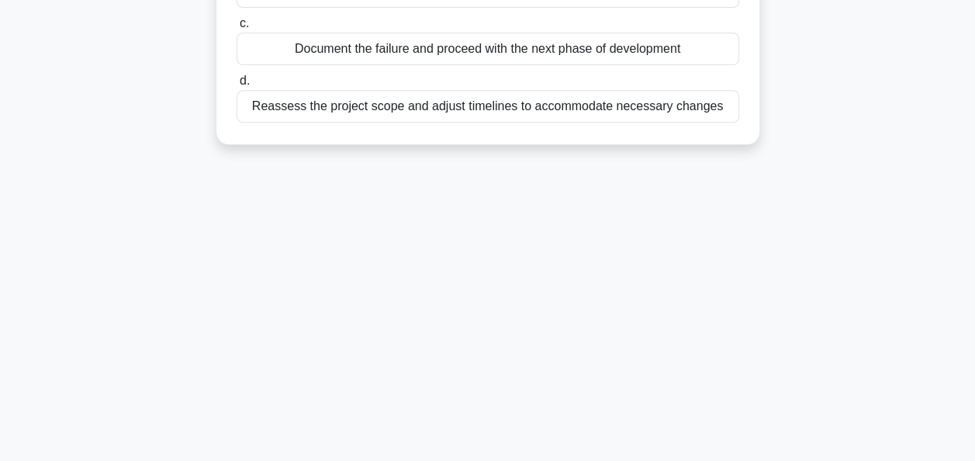
click at [488, 110] on div "Reassess the project scope and adjust timelines to accommodate necessary changes" at bounding box center [488, 106] width 503 height 33
click at [237, 86] on input "d. Reassess the project scope and adjust timelines to accommodate necessary cha…" at bounding box center [237, 81] width 0 height 10
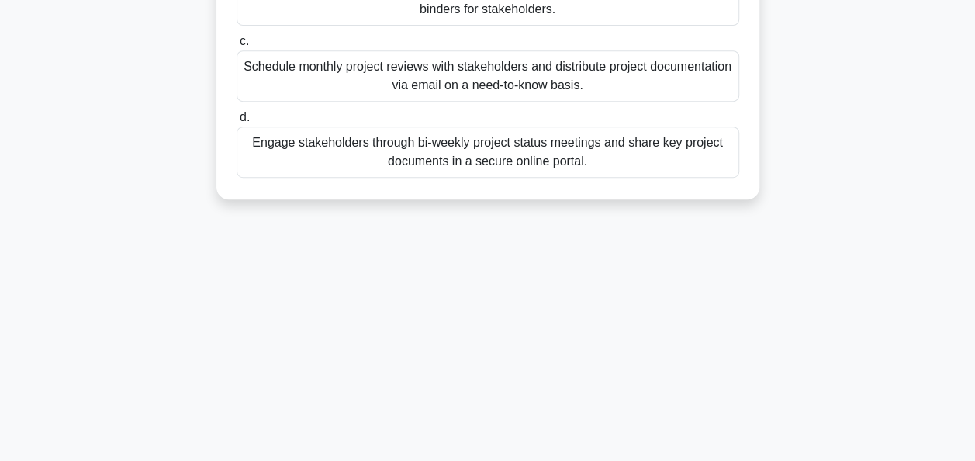
scroll to position [341, 0]
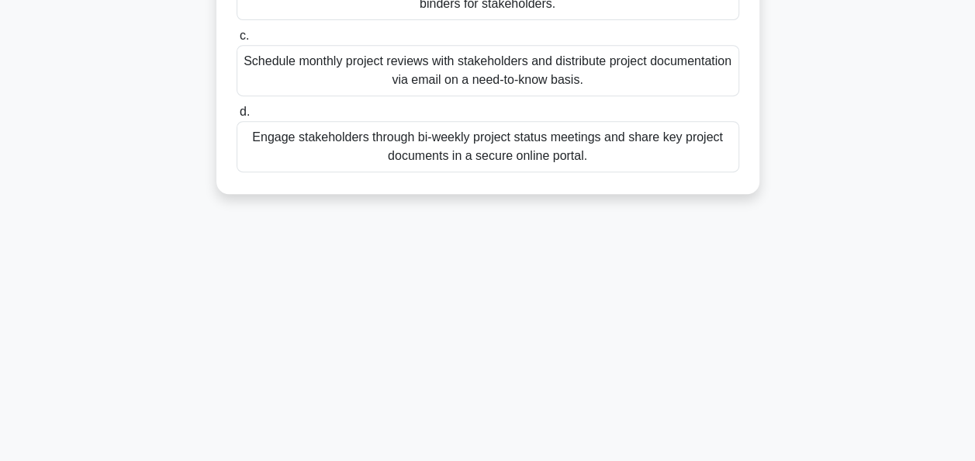
click at [503, 61] on div "Schedule monthly project reviews with stakeholders and distribute project docum…" at bounding box center [488, 70] width 503 height 51
click at [237, 41] on input "c. Schedule monthly project reviews with stakeholders and distribute project do…" at bounding box center [237, 36] width 0 height 10
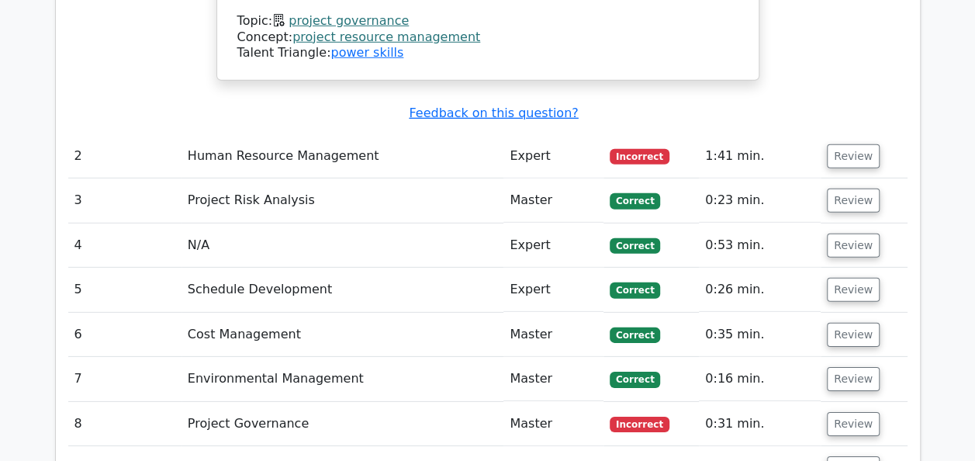
scroll to position [2203, 0]
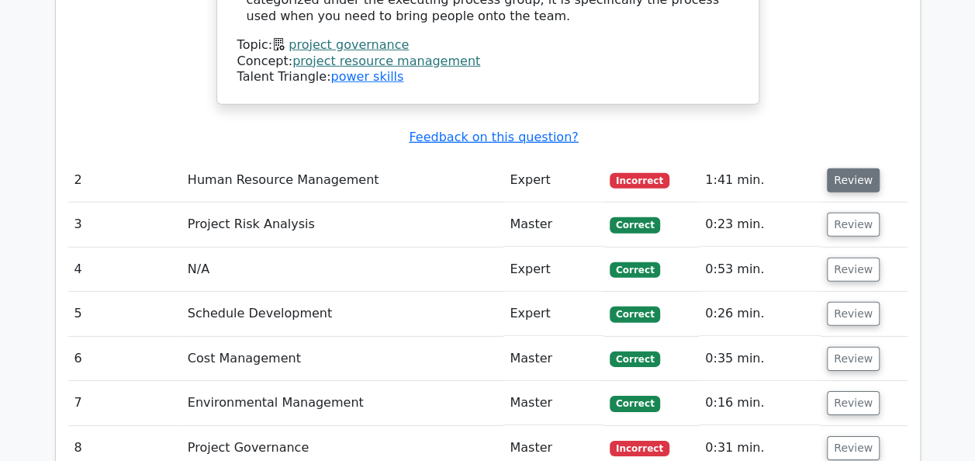
click at [841, 168] on button "Review" at bounding box center [853, 180] width 53 height 24
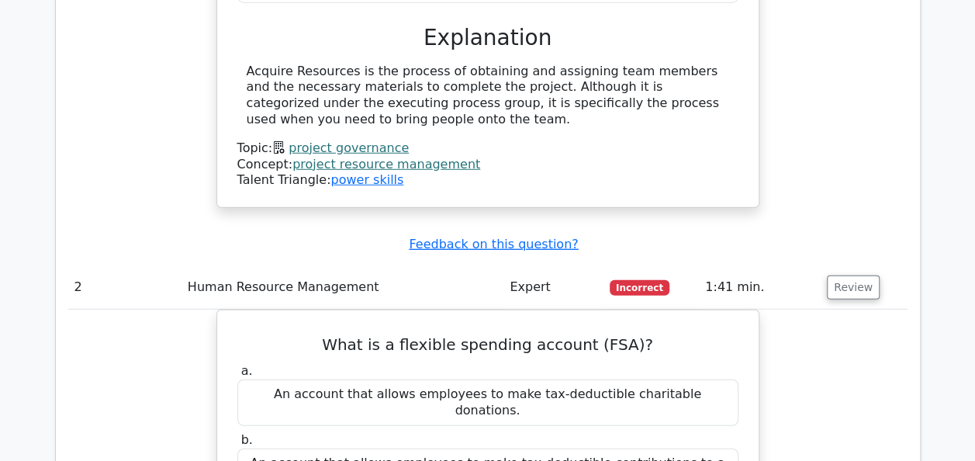
scroll to position [2067, 0]
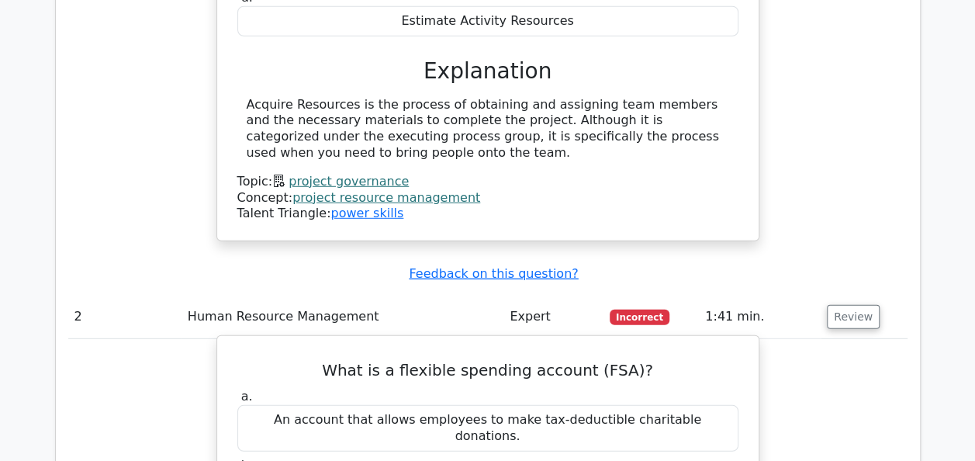
drag, startPoint x: 614, startPoint y: 340, endPoint x: 321, endPoint y: 275, distance: 300.3
copy div "What is a flexible spending account (FSA)? a. An account that allows employees …"
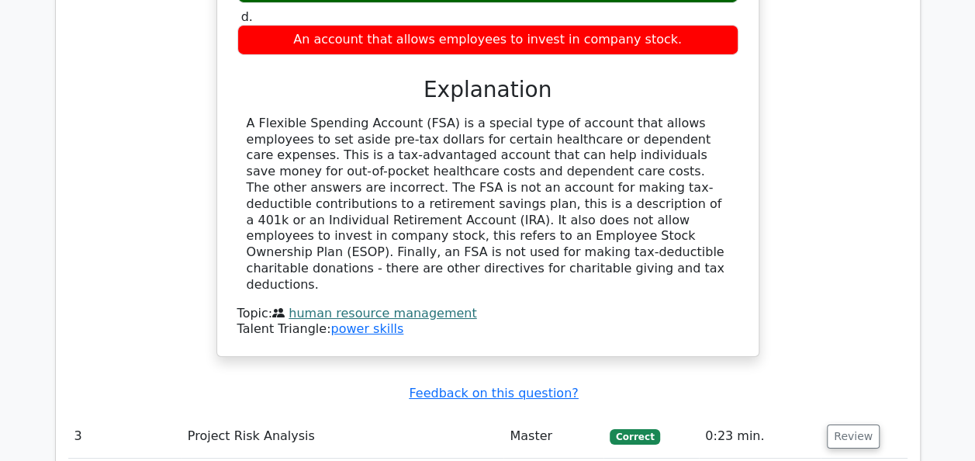
scroll to position [2626, 0]
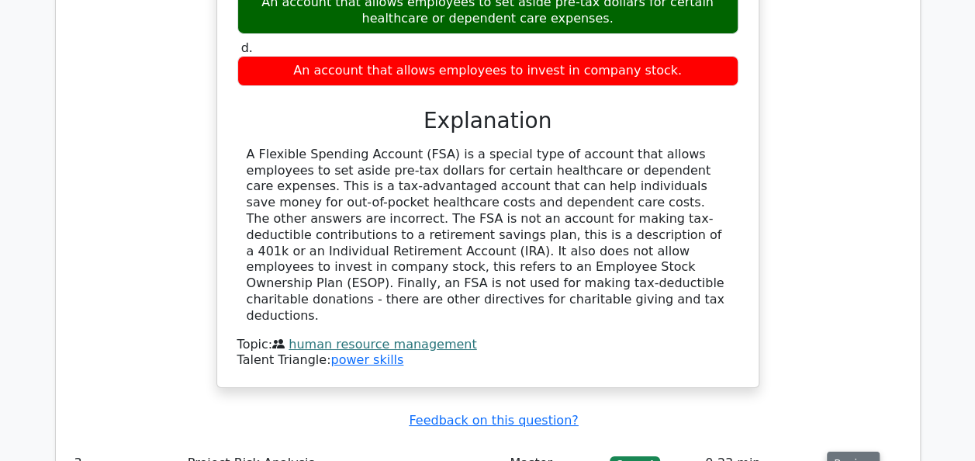
click at [850, 452] on button "Review" at bounding box center [853, 464] width 53 height 24
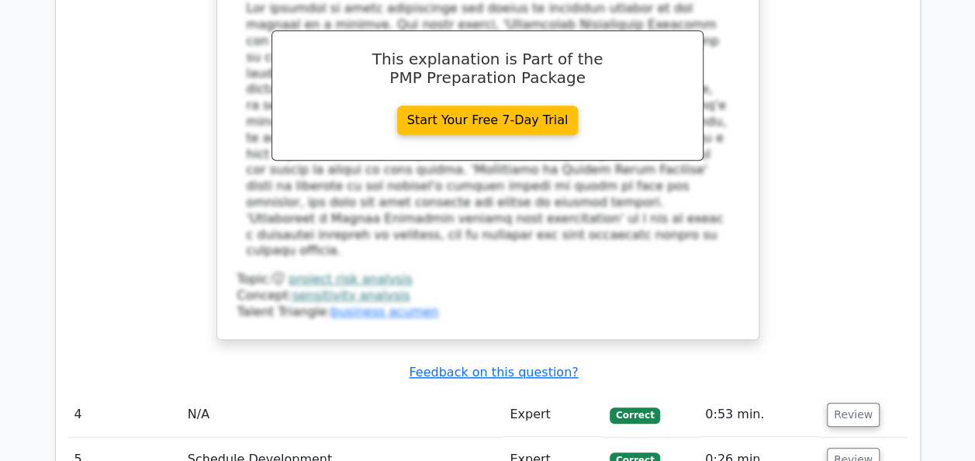
scroll to position [3557, 0]
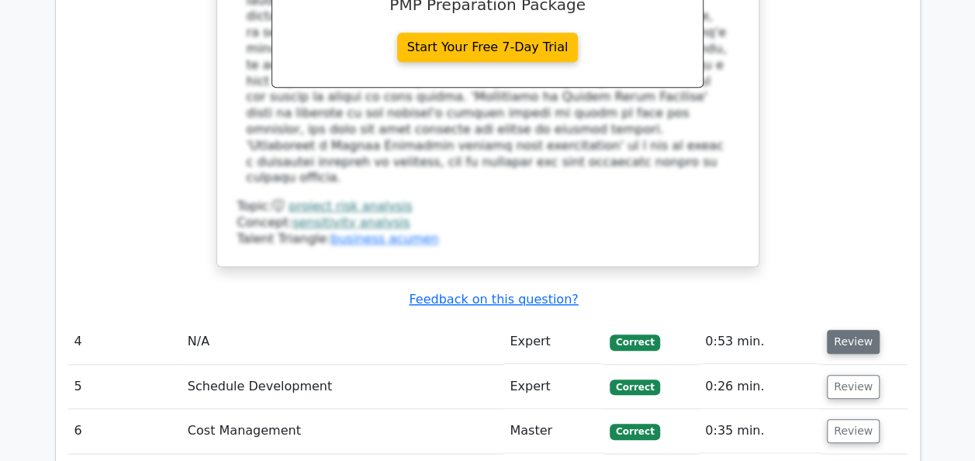
click at [850, 330] on button "Review" at bounding box center [853, 342] width 53 height 24
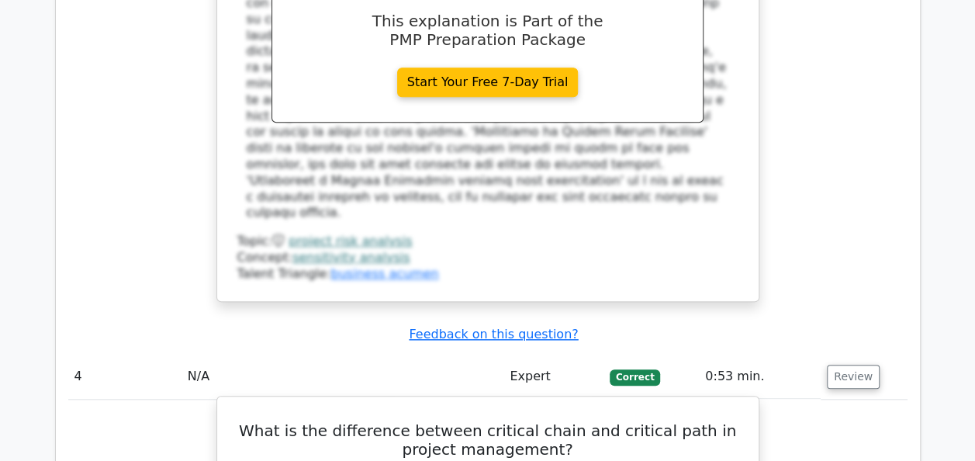
scroll to position [3581, 0]
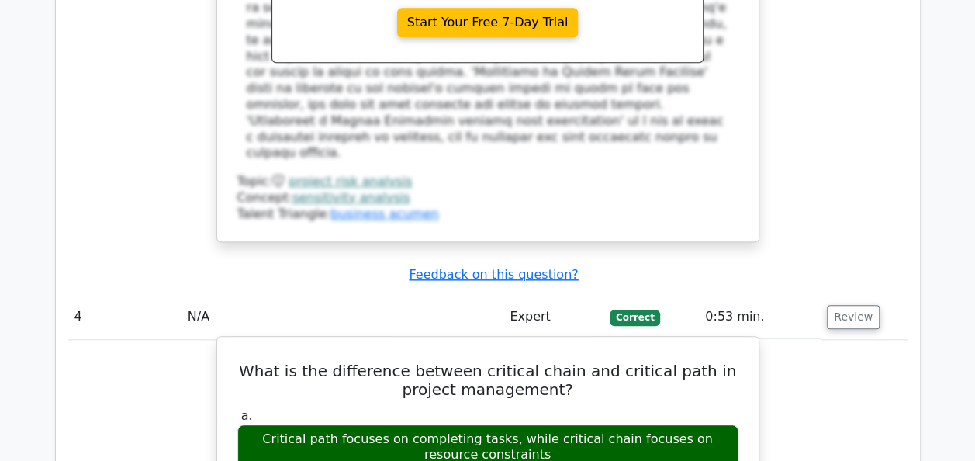
drag, startPoint x: 531, startPoint y: 285, endPoint x: 238, endPoint y: 182, distance: 310.2
copy div "What is the difference between critical chain and critical path in project mana…"
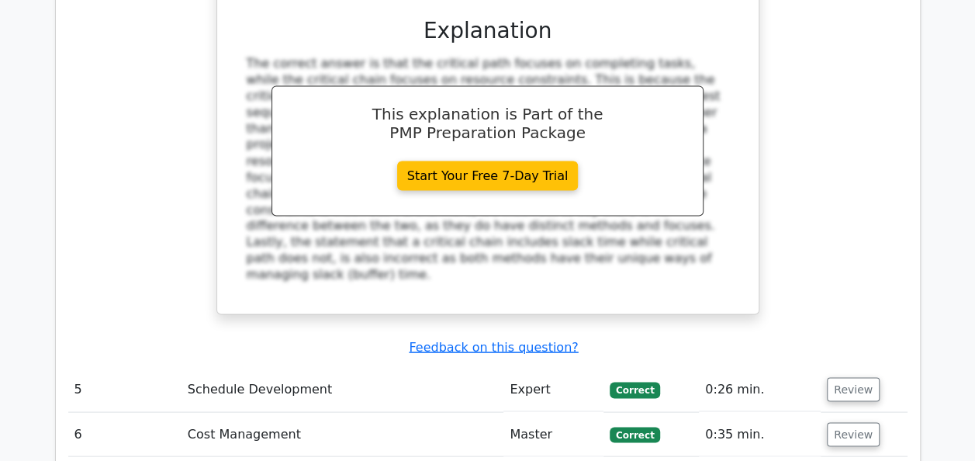
scroll to position [4326, 0]
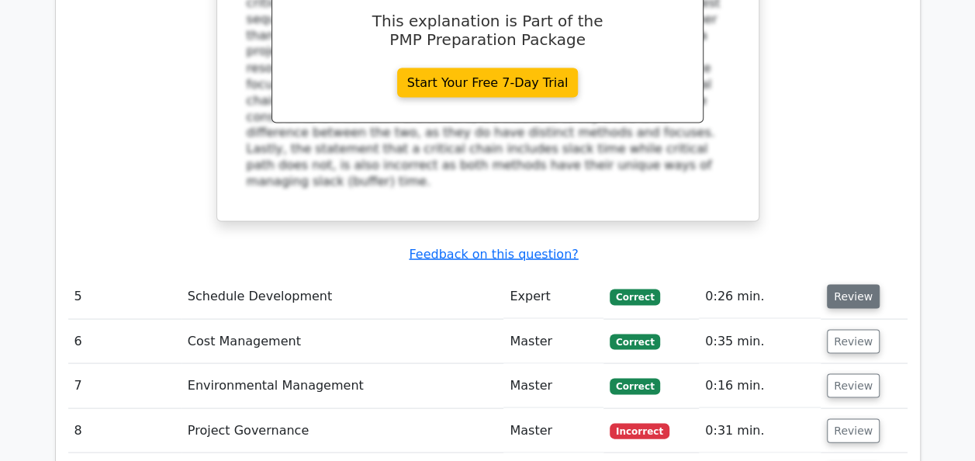
click at [849, 284] on button "Review" at bounding box center [853, 296] width 53 height 24
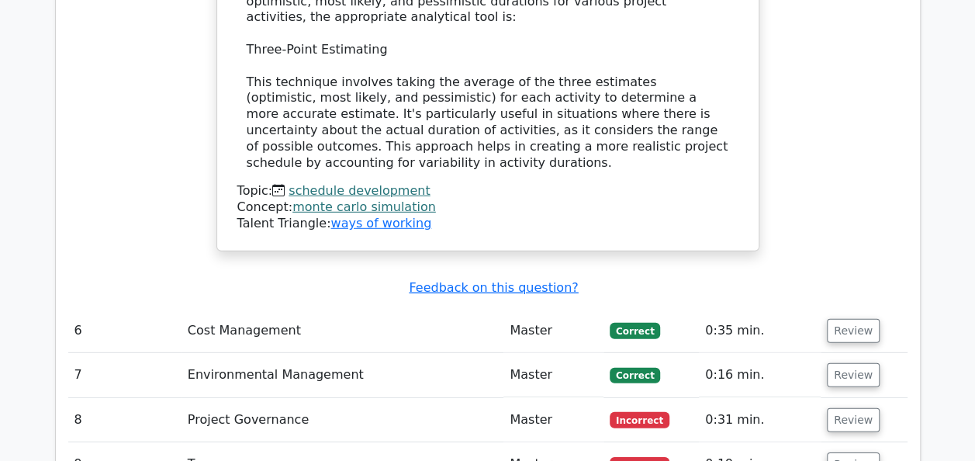
scroll to position [5040, 0]
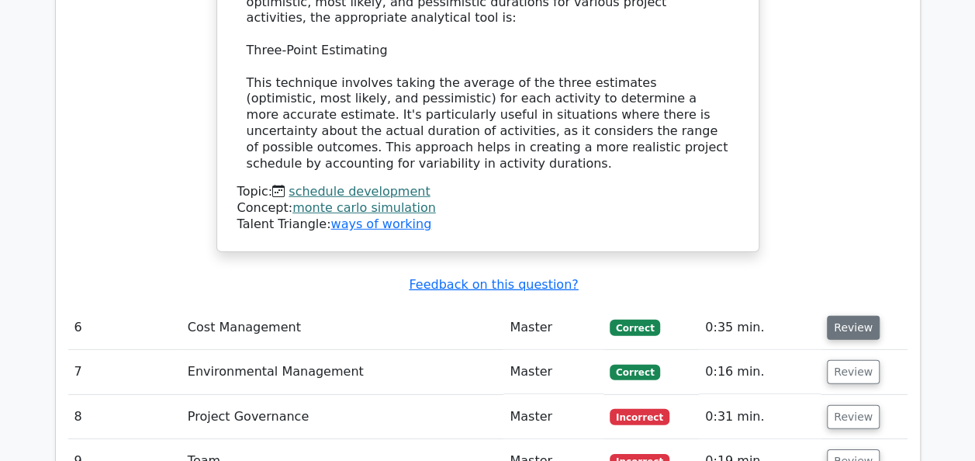
click at [860, 316] on button "Review" at bounding box center [853, 328] width 53 height 24
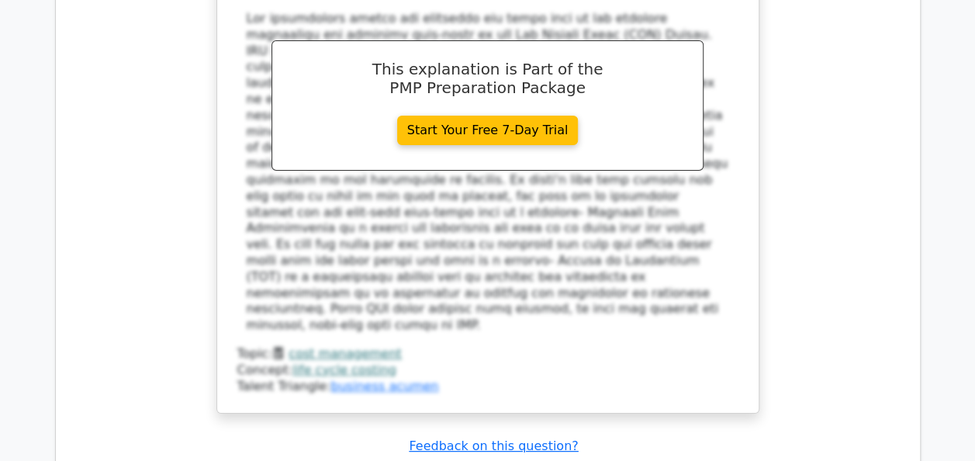
scroll to position [5847, 0]
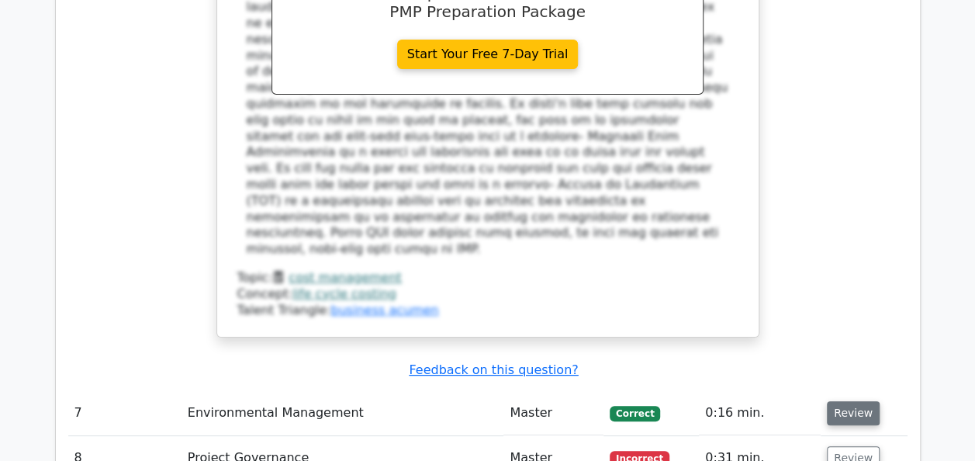
click at [864, 401] on button "Review" at bounding box center [853, 413] width 53 height 24
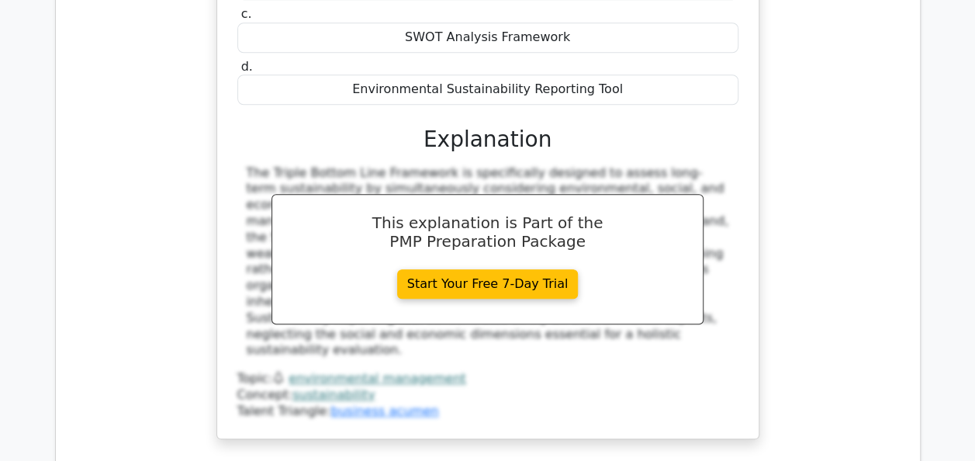
scroll to position [6530, 0]
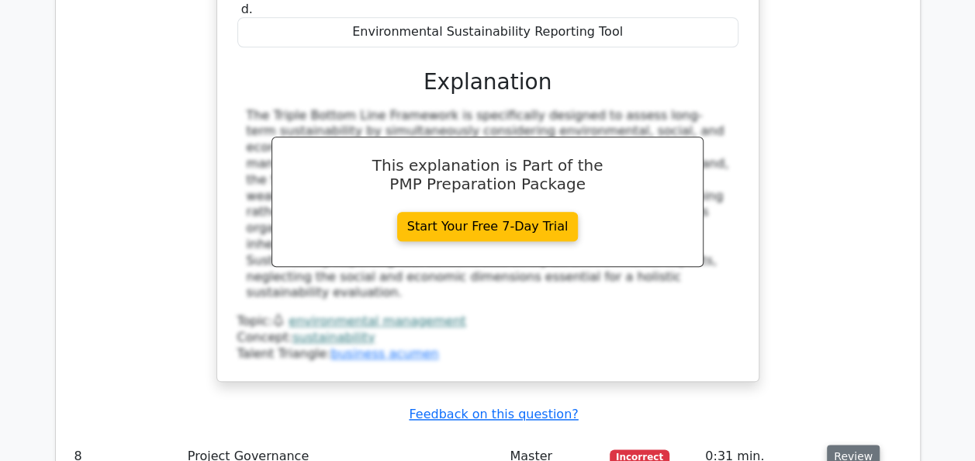
click at [864, 445] on button "Review" at bounding box center [853, 457] width 53 height 24
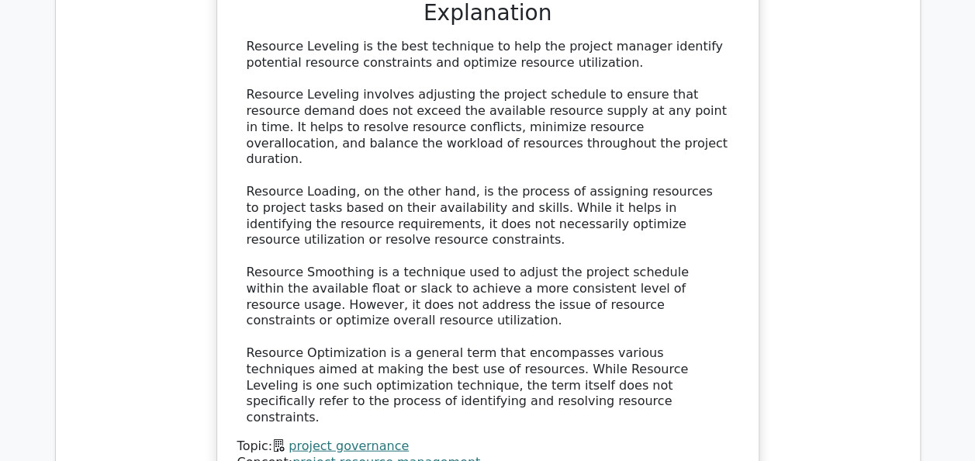
scroll to position [7461, 0]
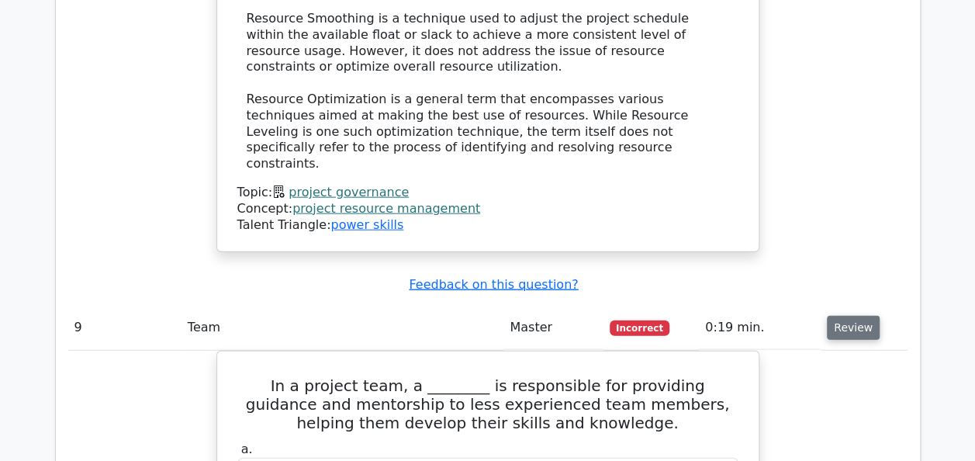
scroll to position [7585, 0]
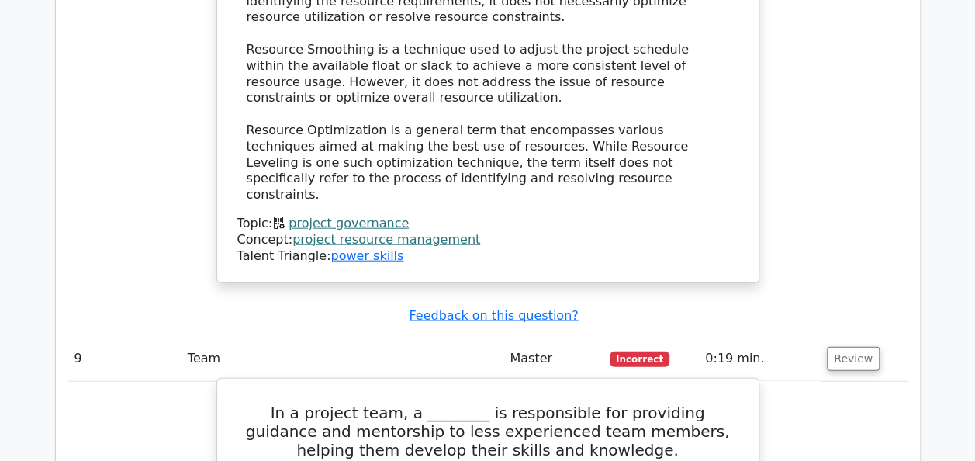
drag, startPoint x: 243, startPoint y: 54, endPoint x: 549, endPoint y: 303, distance: 394.4
copy div "In a project team, a ________ is responsible for providing guidance and mentors…"
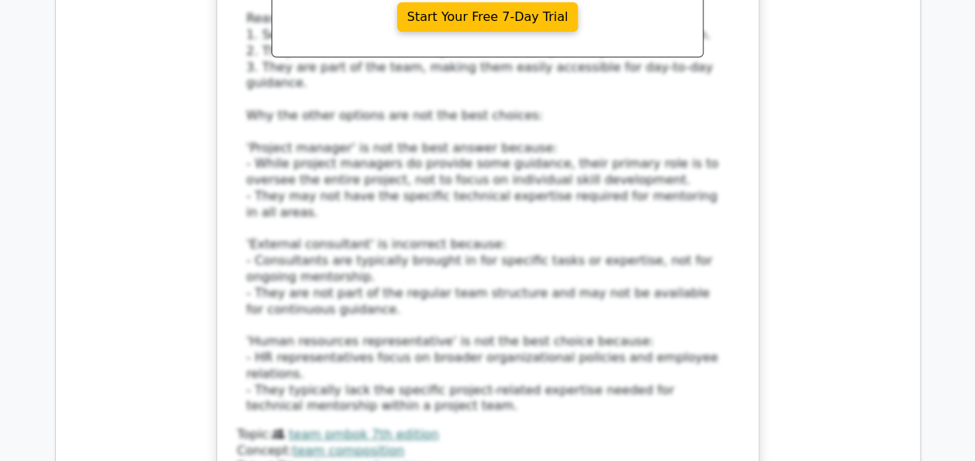
scroll to position [8454, 0]
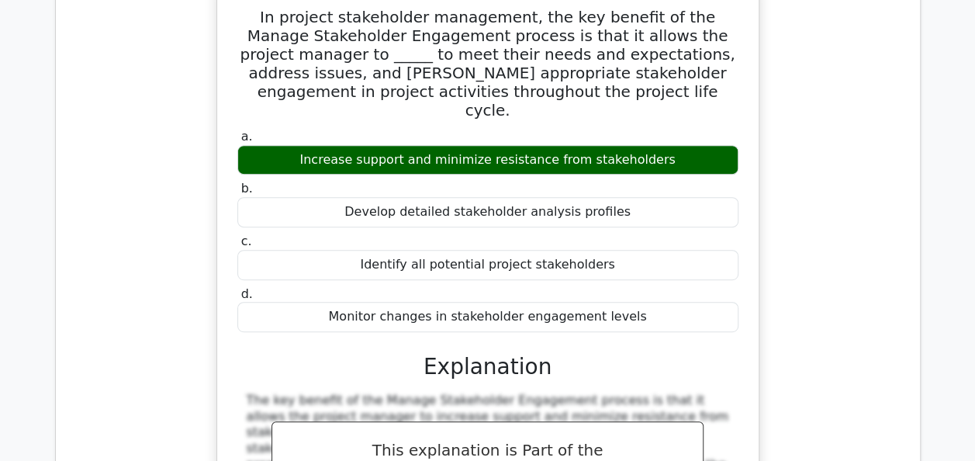
scroll to position [9199, 0]
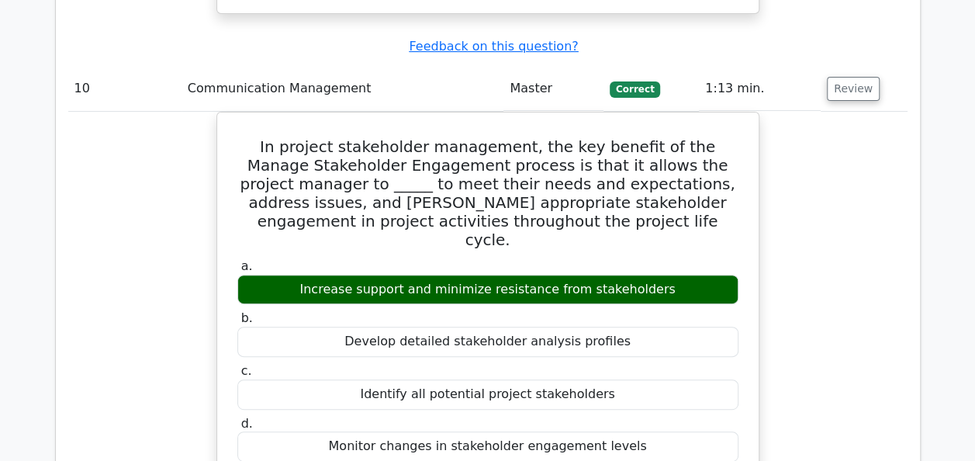
scroll to position [8915, 0]
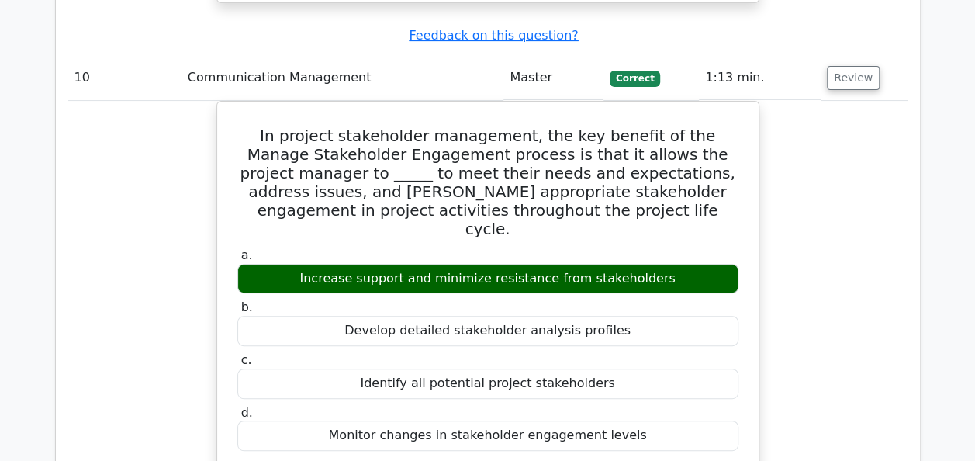
drag, startPoint x: 484, startPoint y: 243, endPoint x: 239, endPoint y: 436, distance: 312.1
copy div "You are managing a project with high uncertainty in activity durations. The pro…"
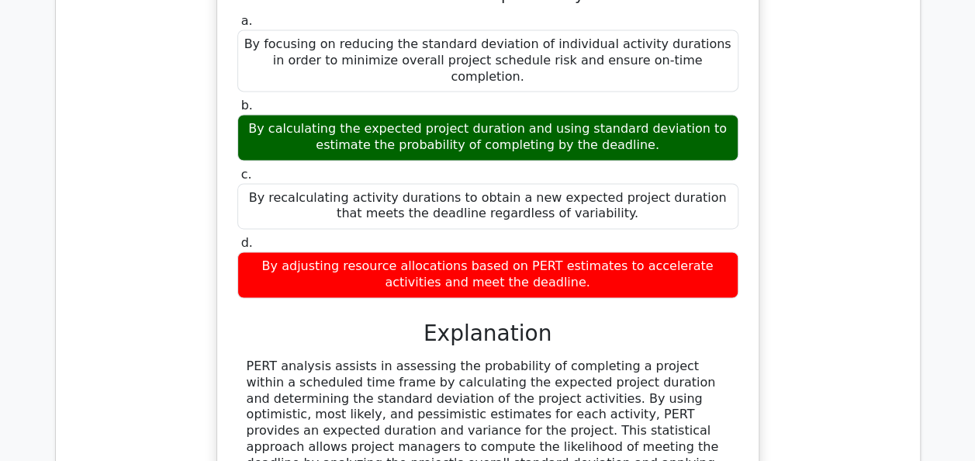
scroll to position [9949, 0]
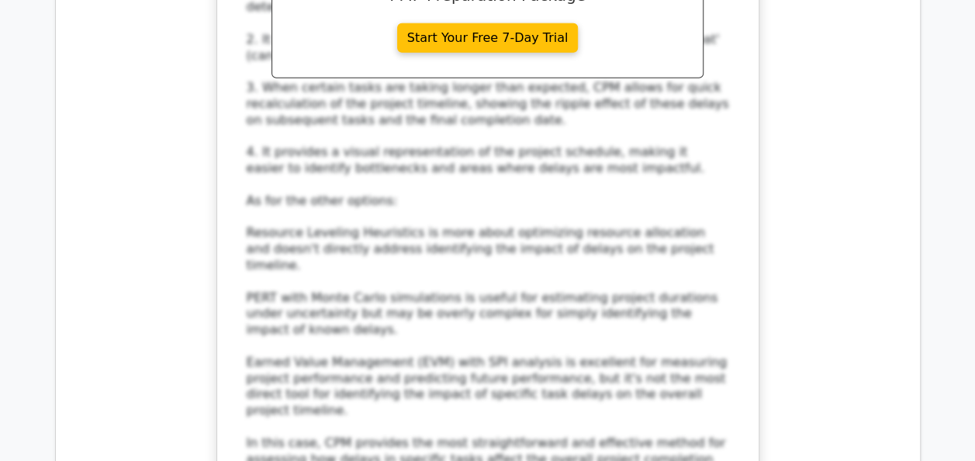
scroll to position [11097, 0]
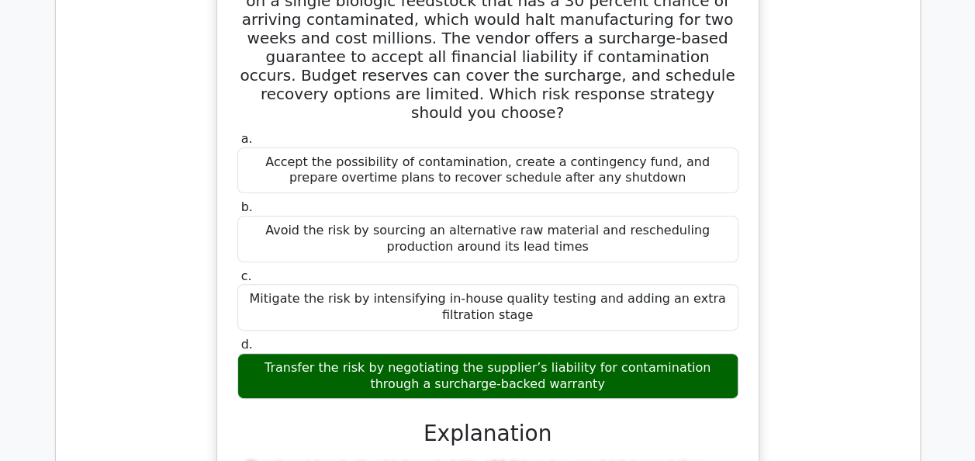
scroll to position [11904, 0]
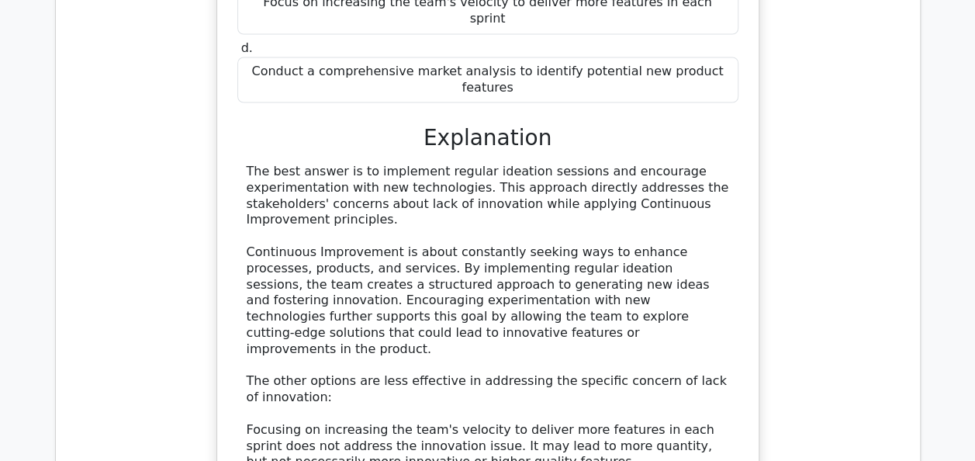
scroll to position [13093, 0]
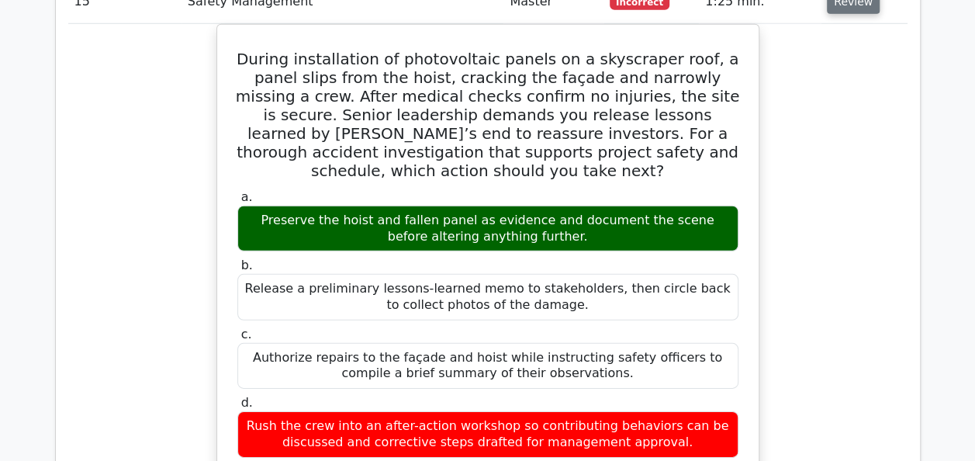
scroll to position [13900, 0]
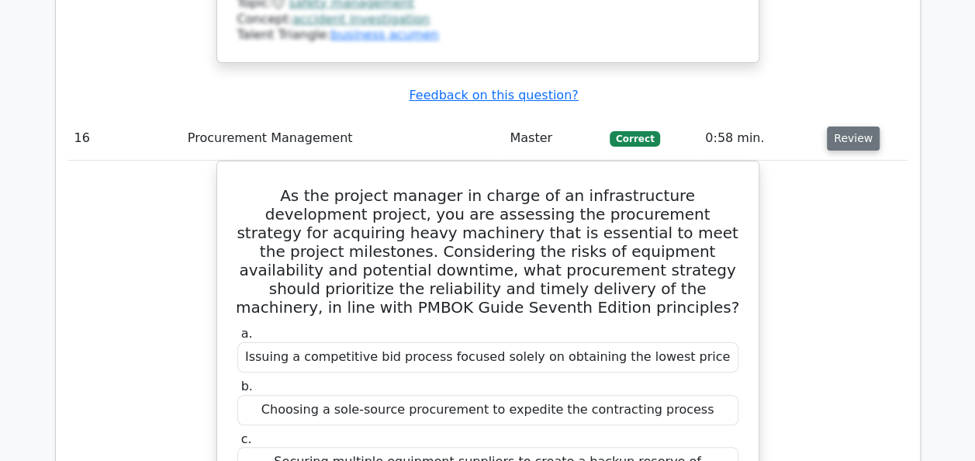
scroll to position [14769, 0]
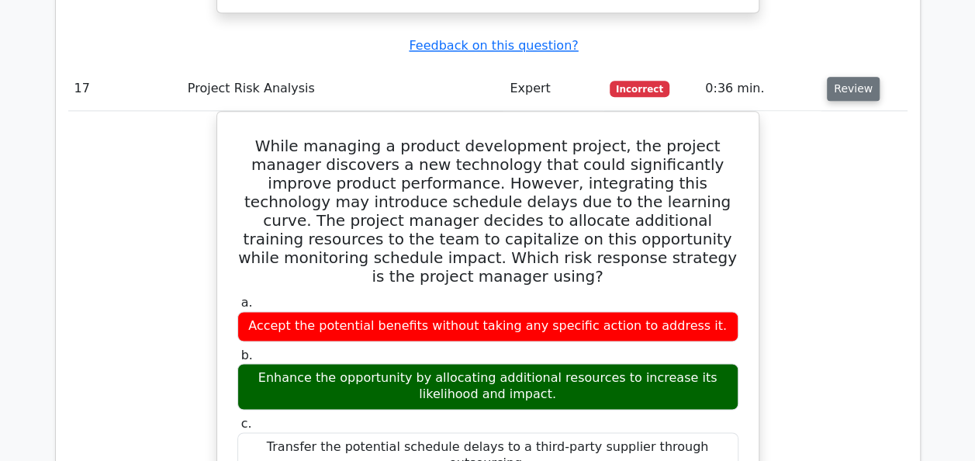
scroll to position [15607, 0]
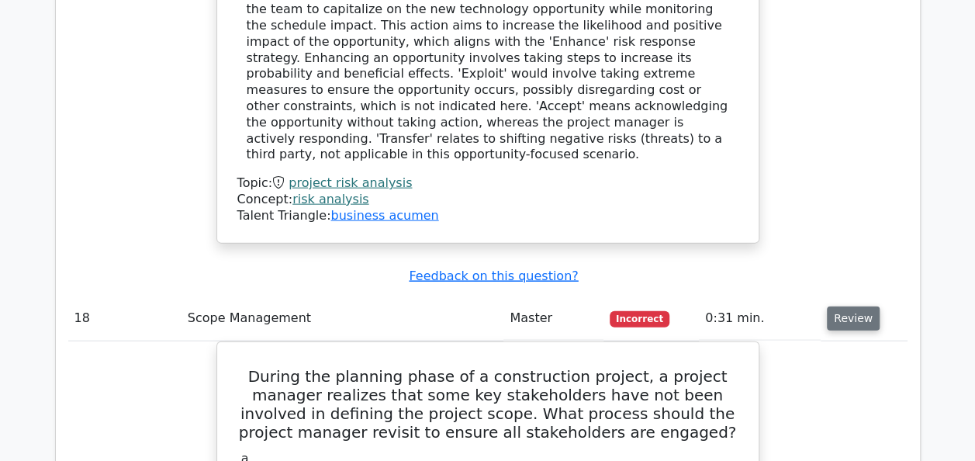
scroll to position [16321, 0]
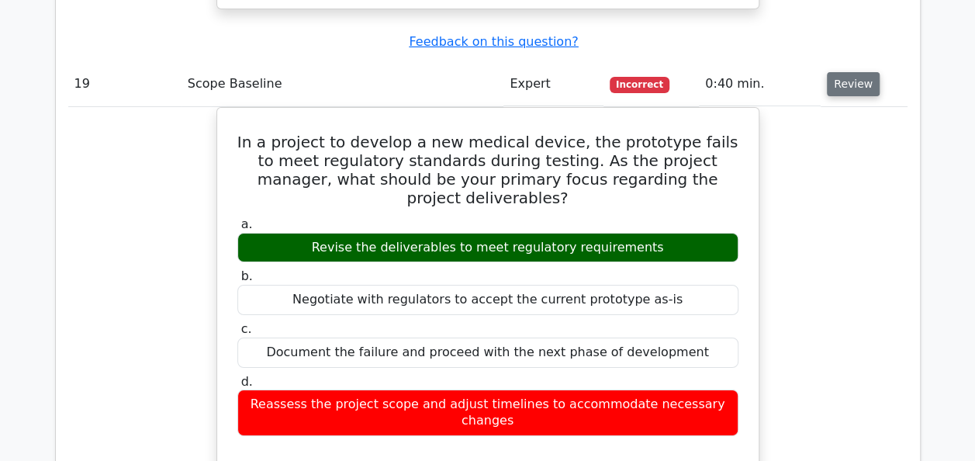
scroll to position [17283, 0]
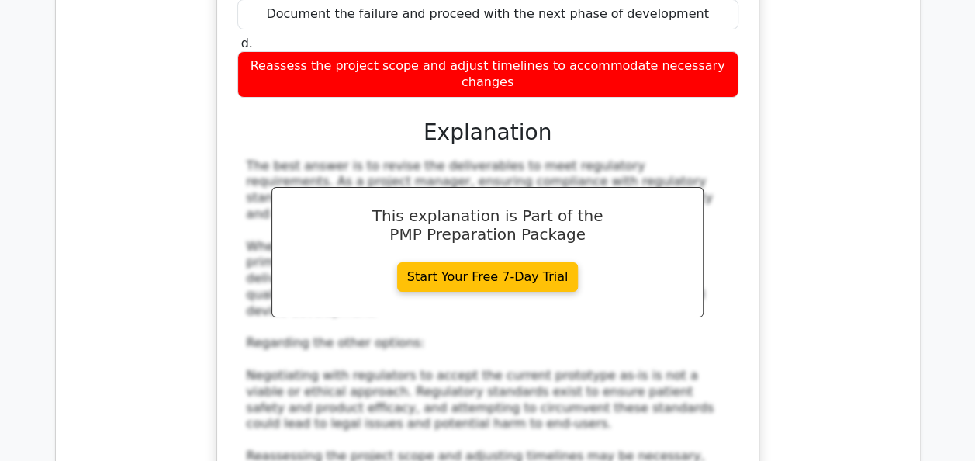
scroll to position [17562, 0]
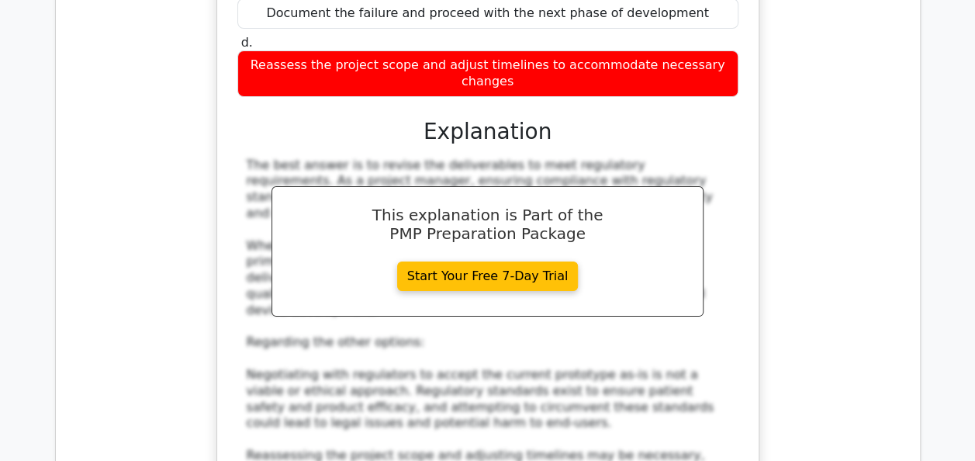
drag, startPoint x: 601, startPoint y: 199, endPoint x: 332, endPoint y: 113, distance: 281.9
drag, startPoint x: 332, startPoint y: 113, endPoint x: 298, endPoint y: 85, distance: 44.1
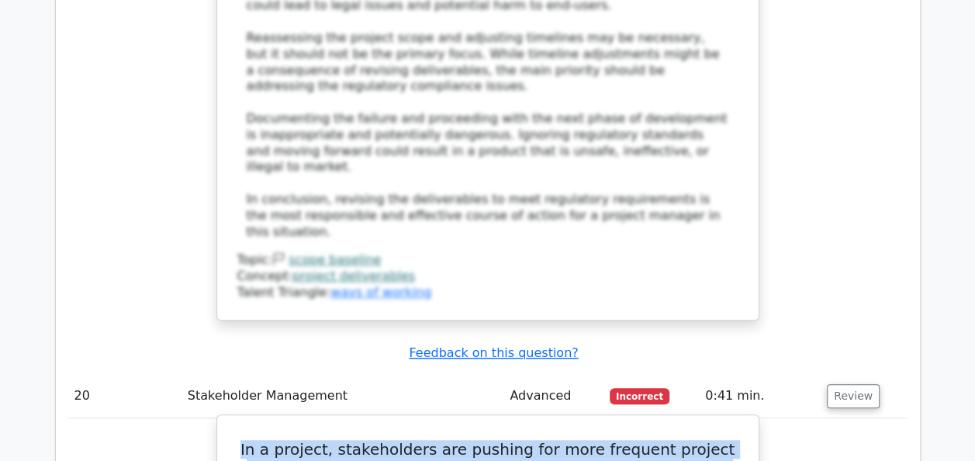
scroll to position [17905, 0]
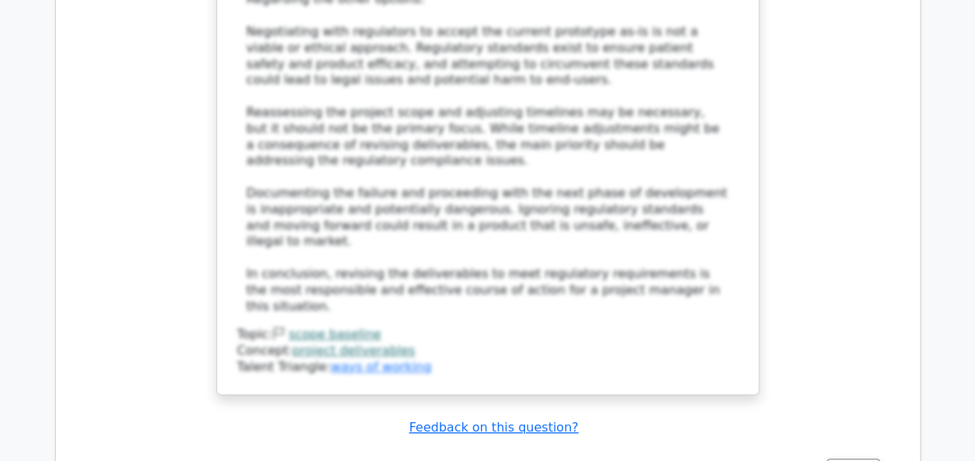
drag, startPoint x: 234, startPoint y: 218, endPoint x: 649, endPoint y: 203, distance: 414.6
copy div "In a project, stakeholders are pushing for more frequent project status updates…"
